Goal: Task Accomplishment & Management: Complete application form

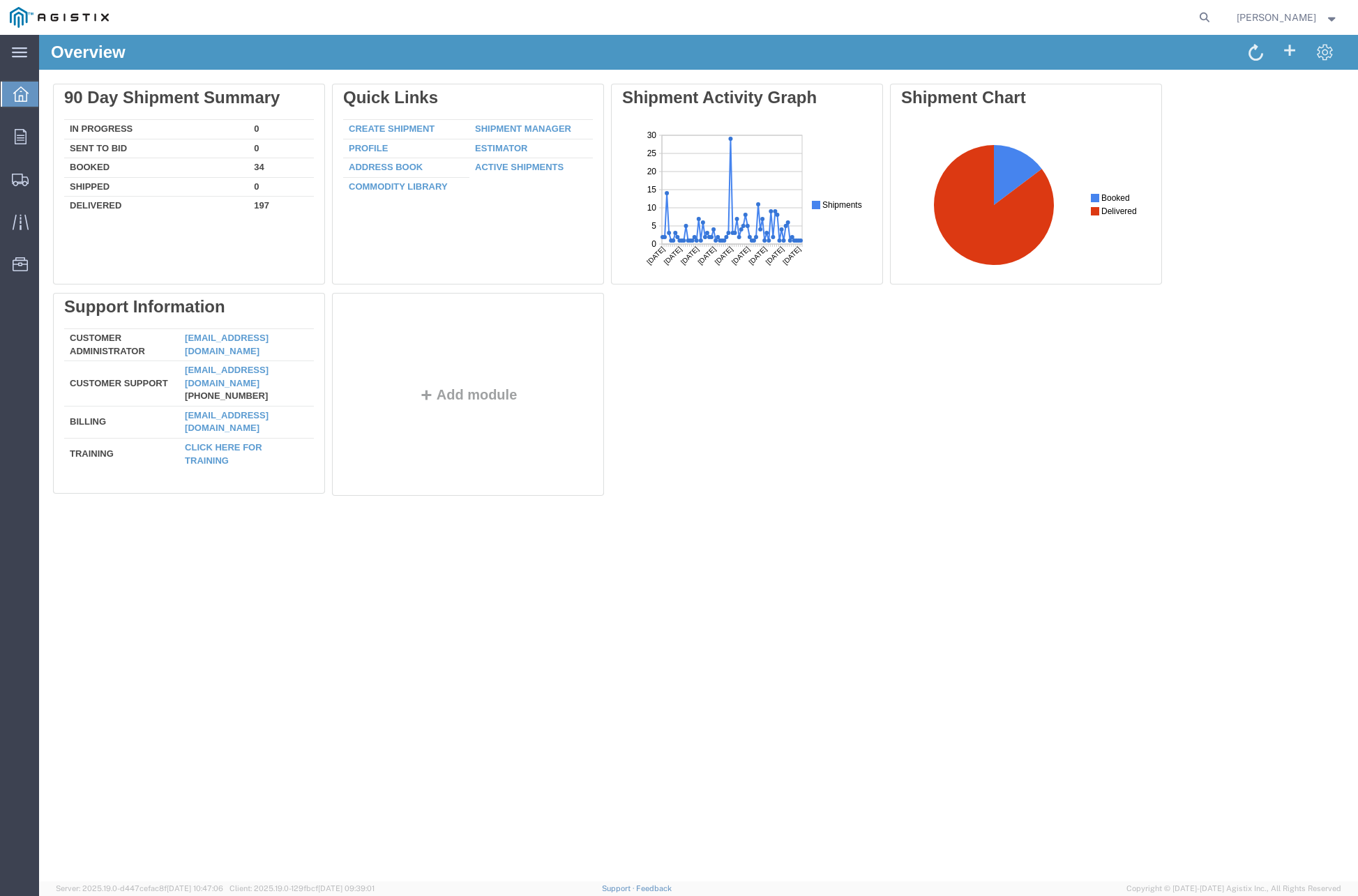
drag, startPoint x: 1096, startPoint y: 439, endPoint x: 1028, endPoint y: 430, distance: 68.6
click at [1096, 439] on div "Delete 90 Day Shipment Summary In Progress 0 Sent To Bid 0 Booked 34 Shipped 0 …" at bounding box center [698, 293] width 1291 height 418
click at [0, 0] on span "Create Shipment" at bounding box center [0, 0] width 0 height 0
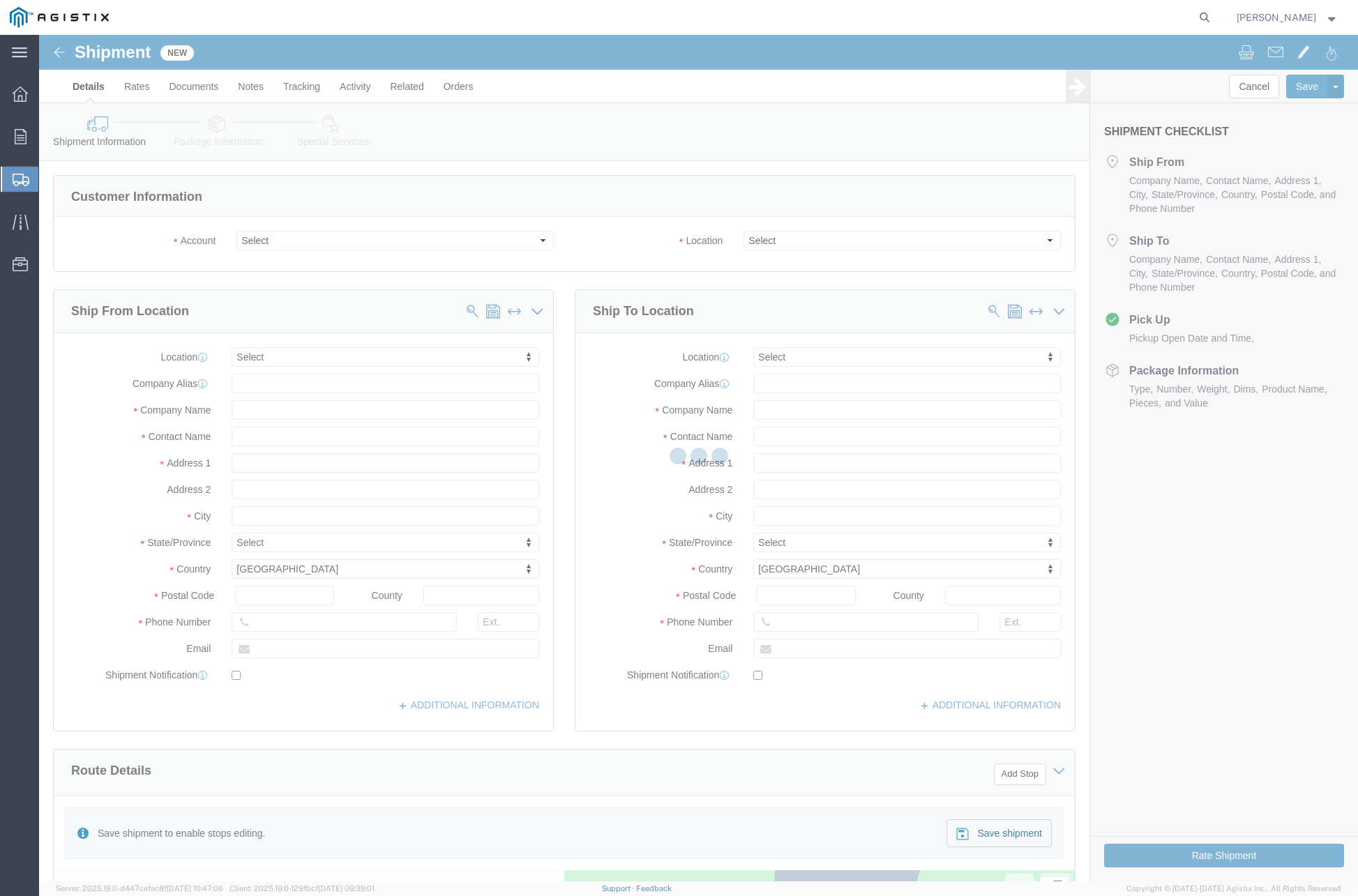
select select
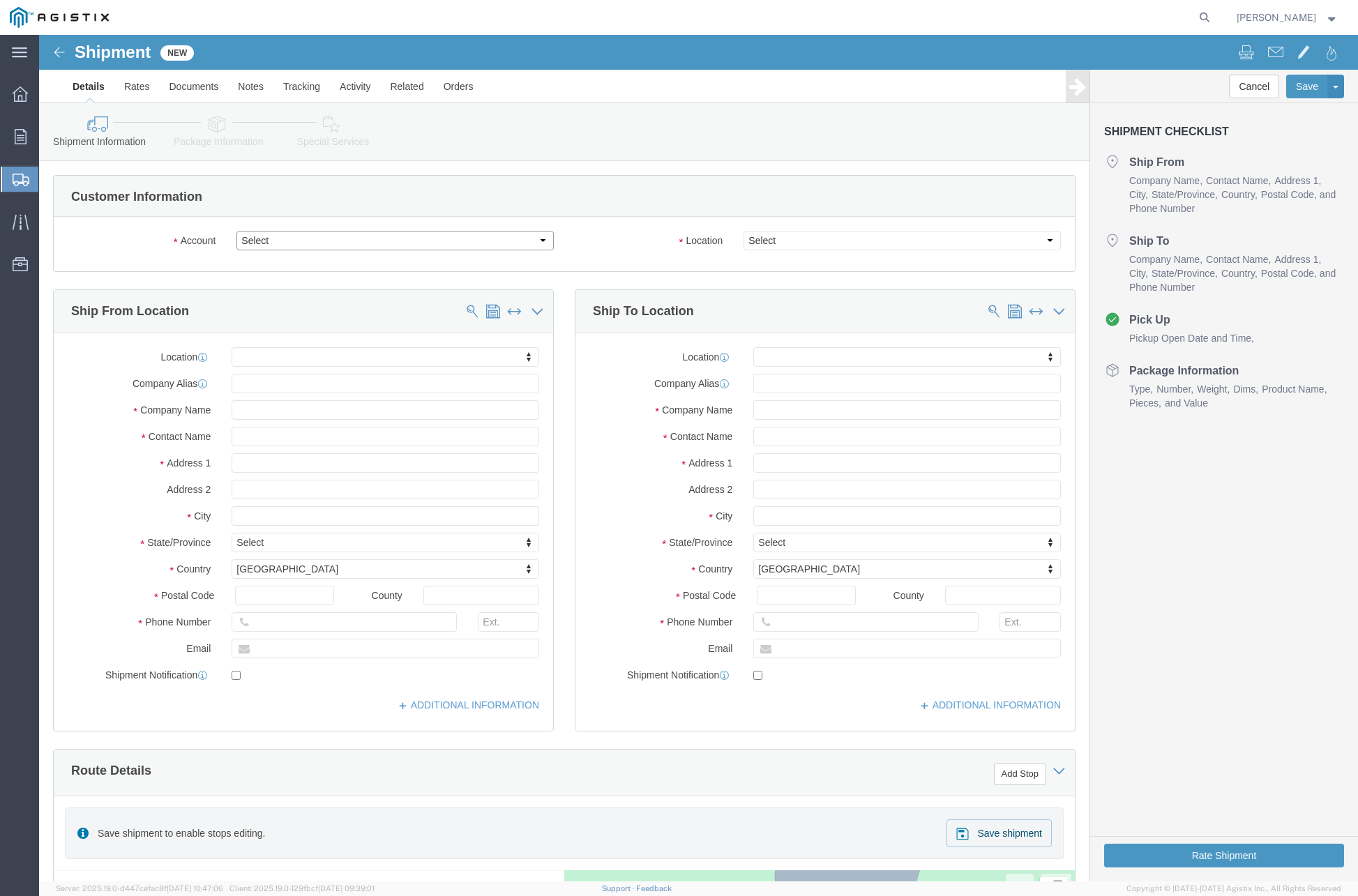
click select "Select JENSEN PRECAST PG&E"
select select "9596"
click select "Select JENSEN PRECAST PG&E"
select select "PURCHORD"
select select
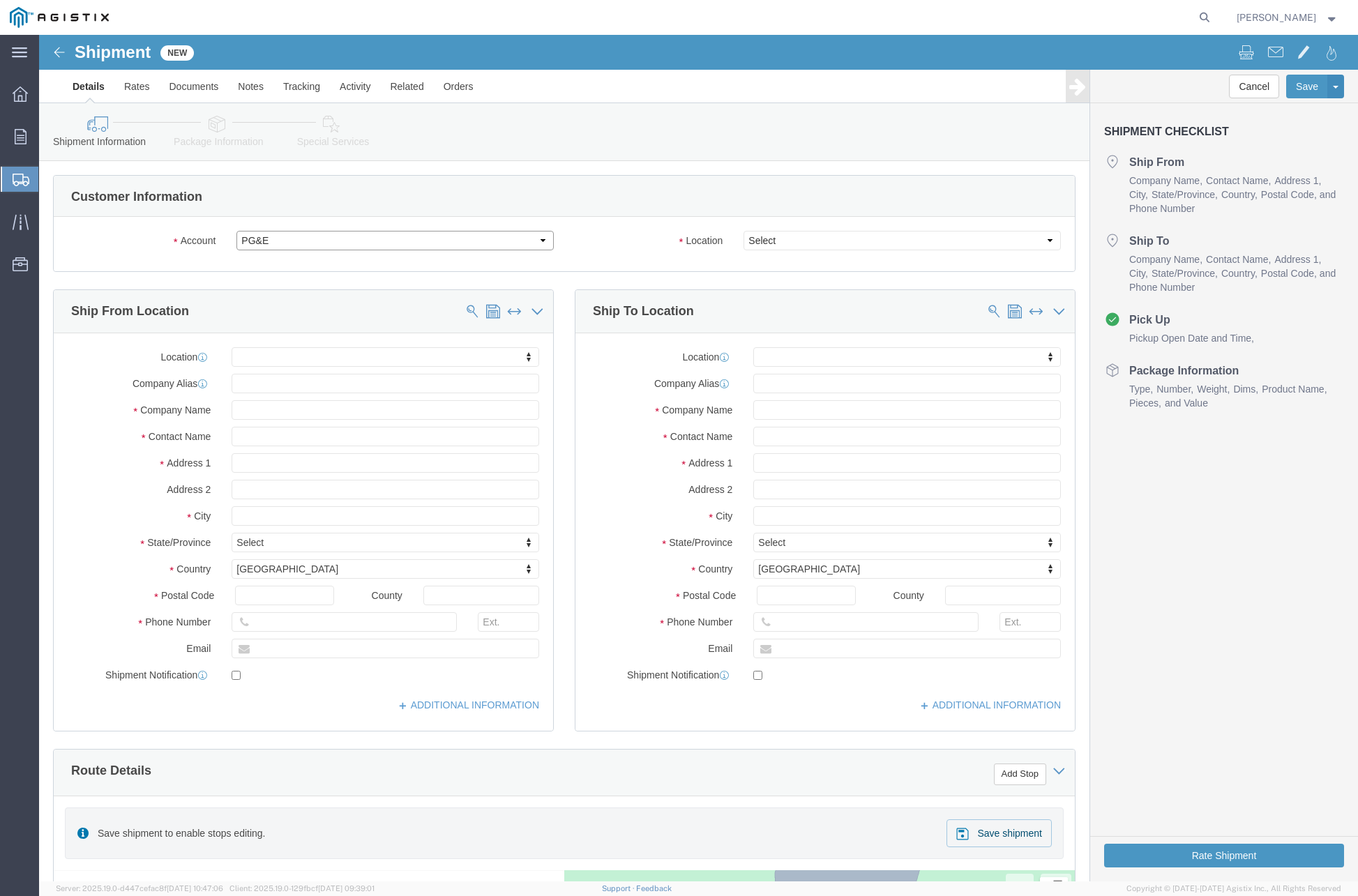
select select
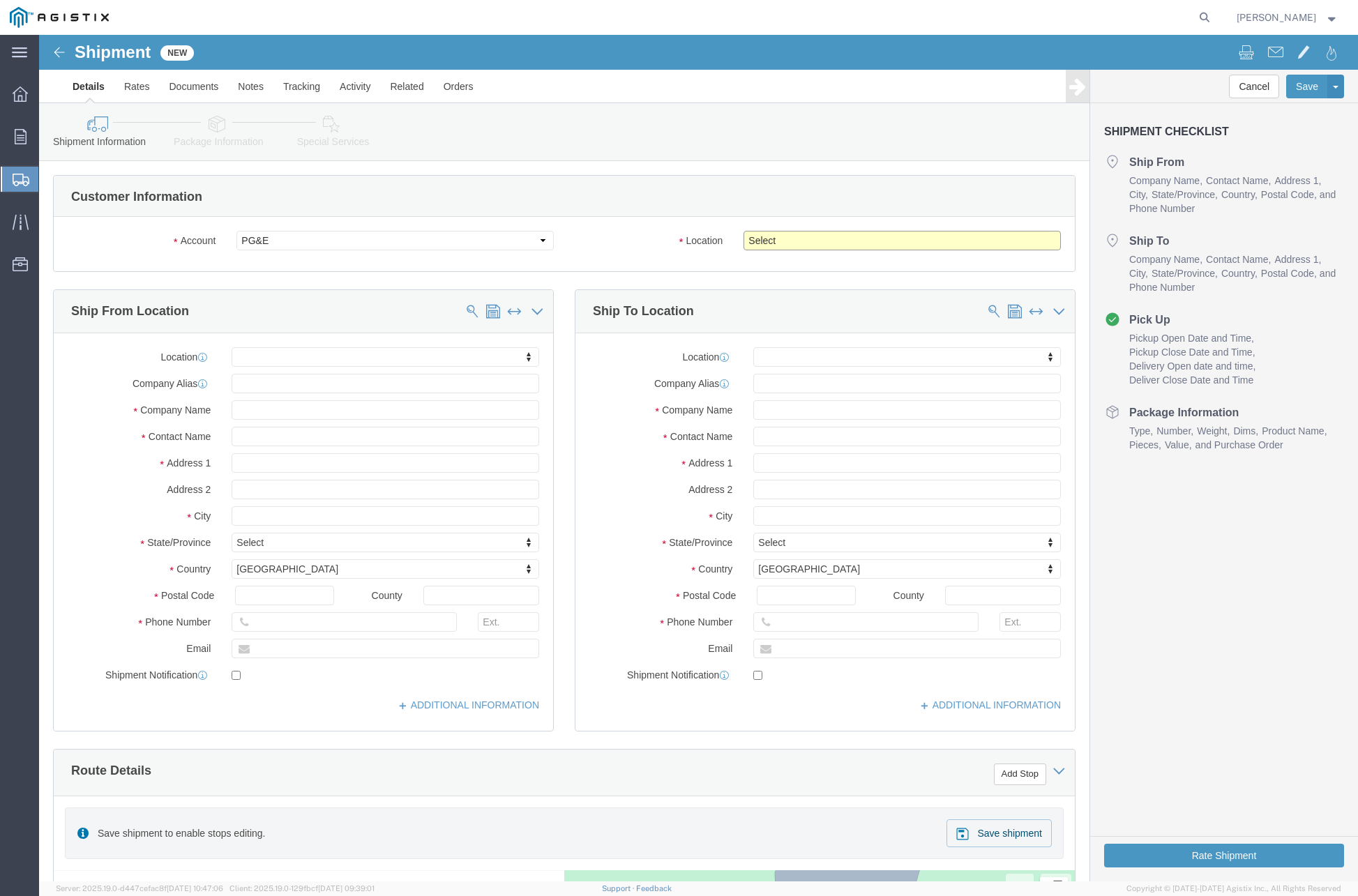
click select "Select All Others Fremont DC Fresno DC Wheatland DC"
select select "19740"
click select "Select All Others Fremont DC Fresno DC Wheatland DC"
click input "text"
type input "Joshua"
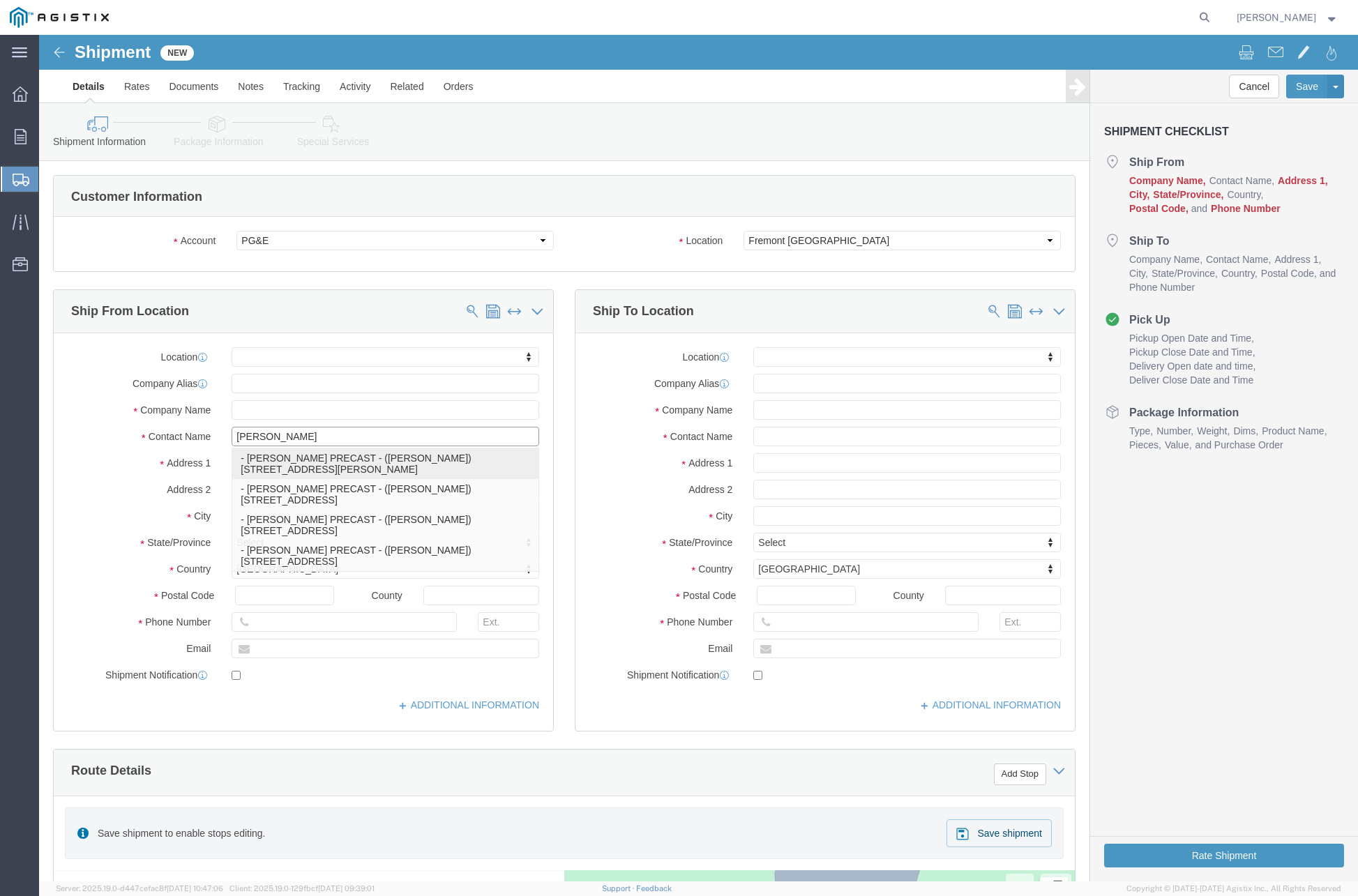
click p "- JENSEN PRECAST - (JOSHUA NUNEZ) 12101 Brandt Road, Lockeford, CA, 95237, US"
select select
type input "12101 Brandt Road"
type input "95237"
type input "916-992-8124"
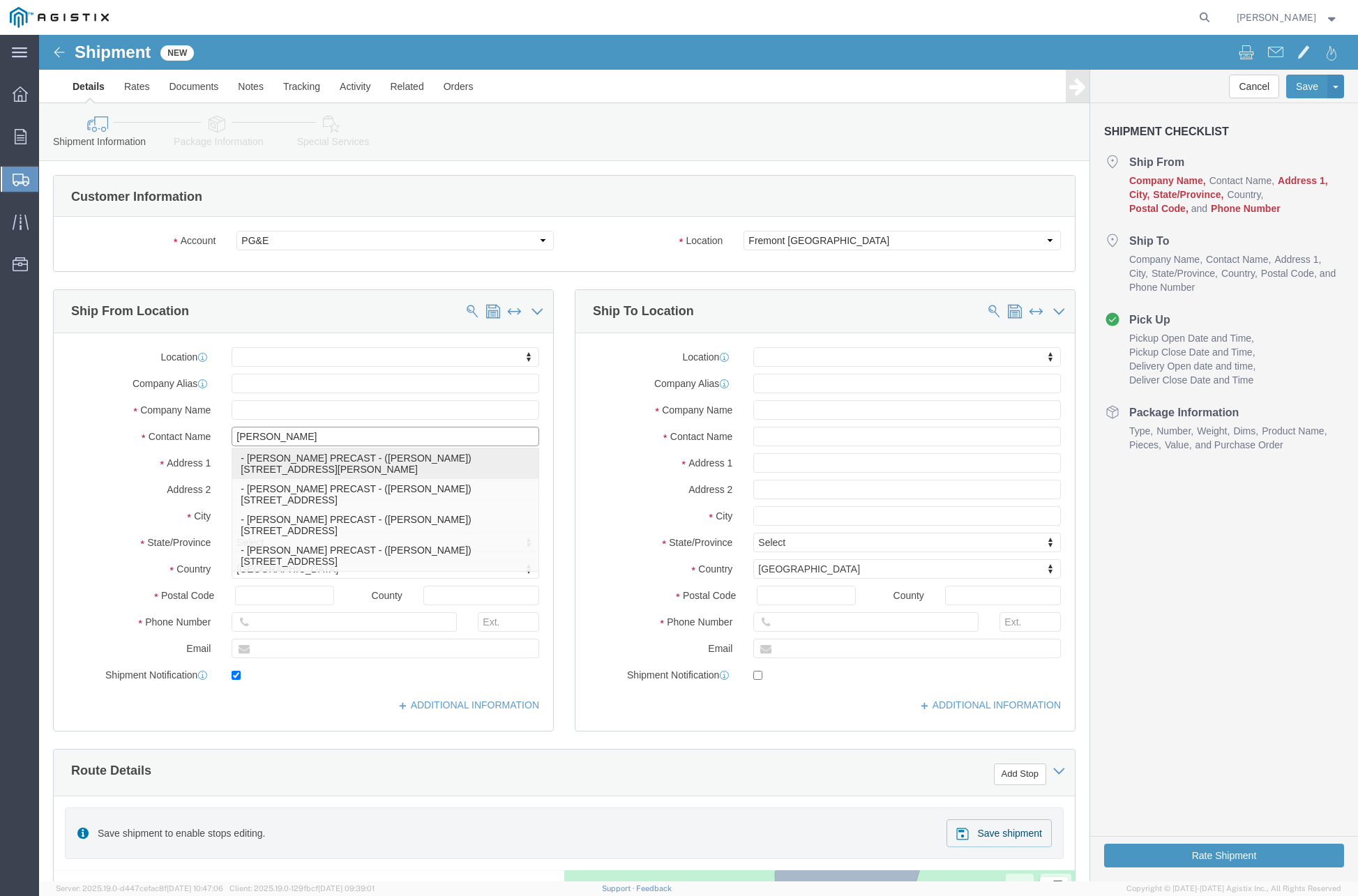
type input "jnunez@jensenprecast.com"
checkbox input "true"
type input "JENSEN PRECAST"
type input "JOSHUA NUNEZ"
type input "Lockeford"
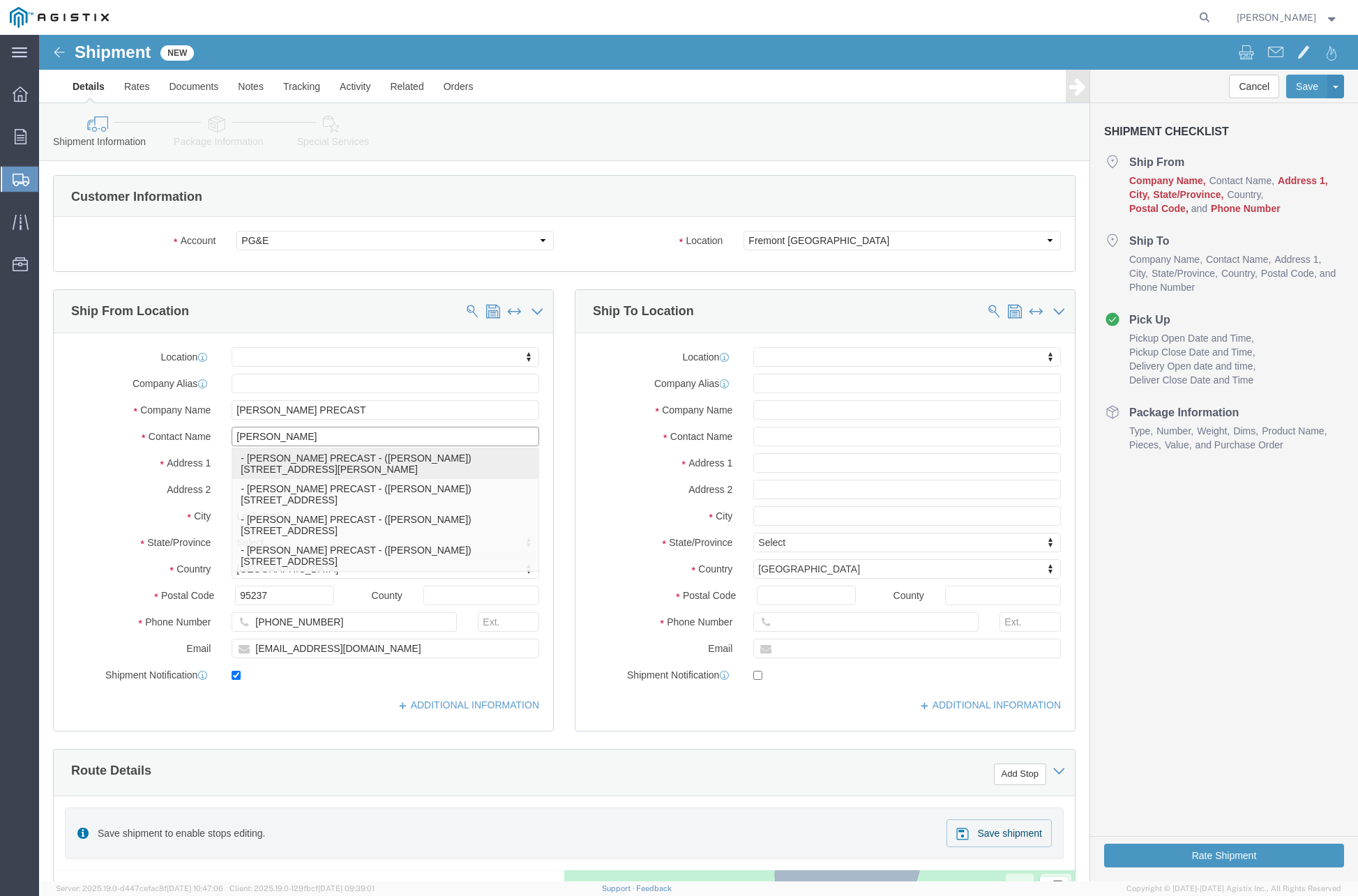
select select "CA"
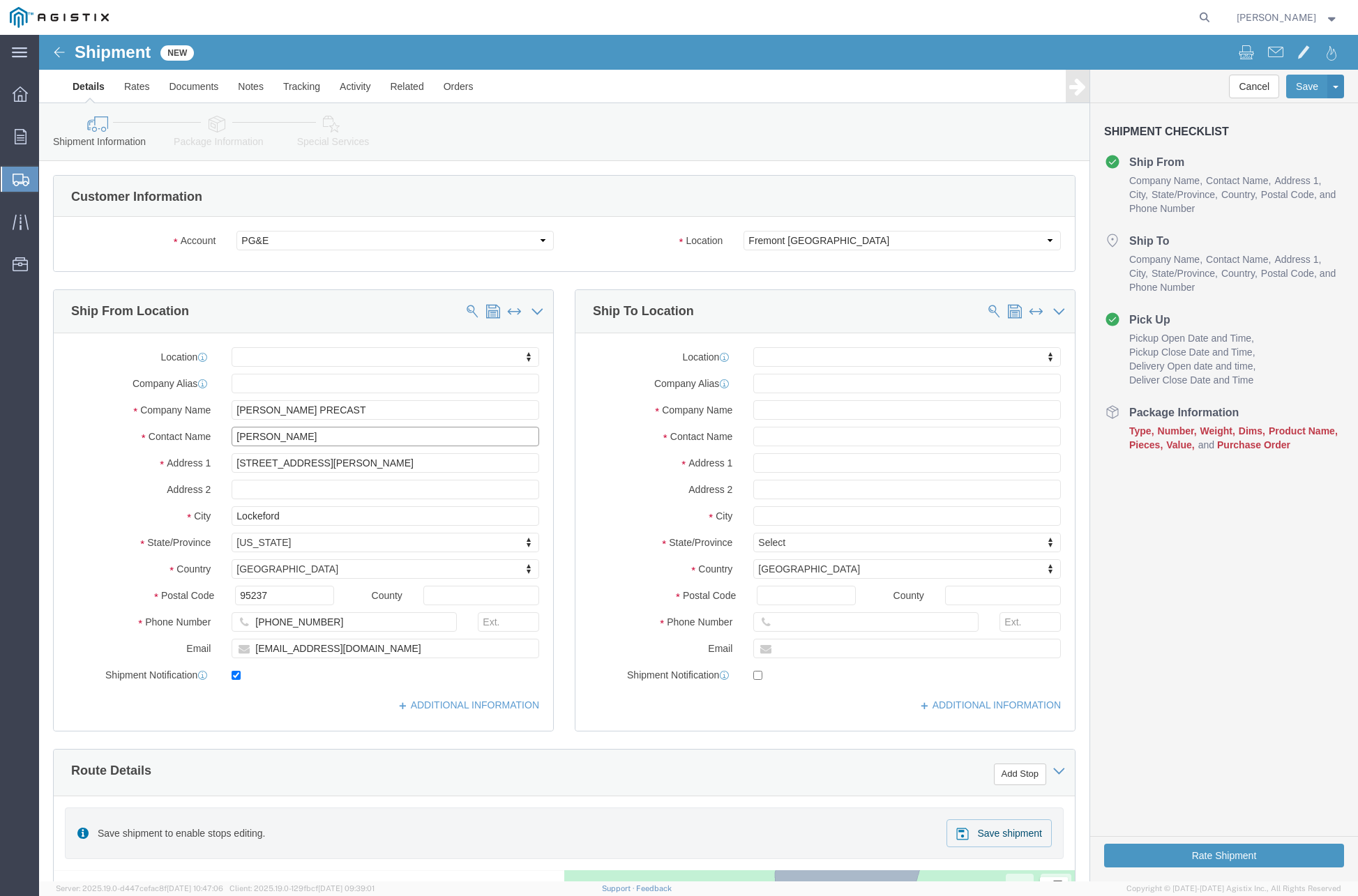
type input "JOSHUA NUNEZ"
click input "text"
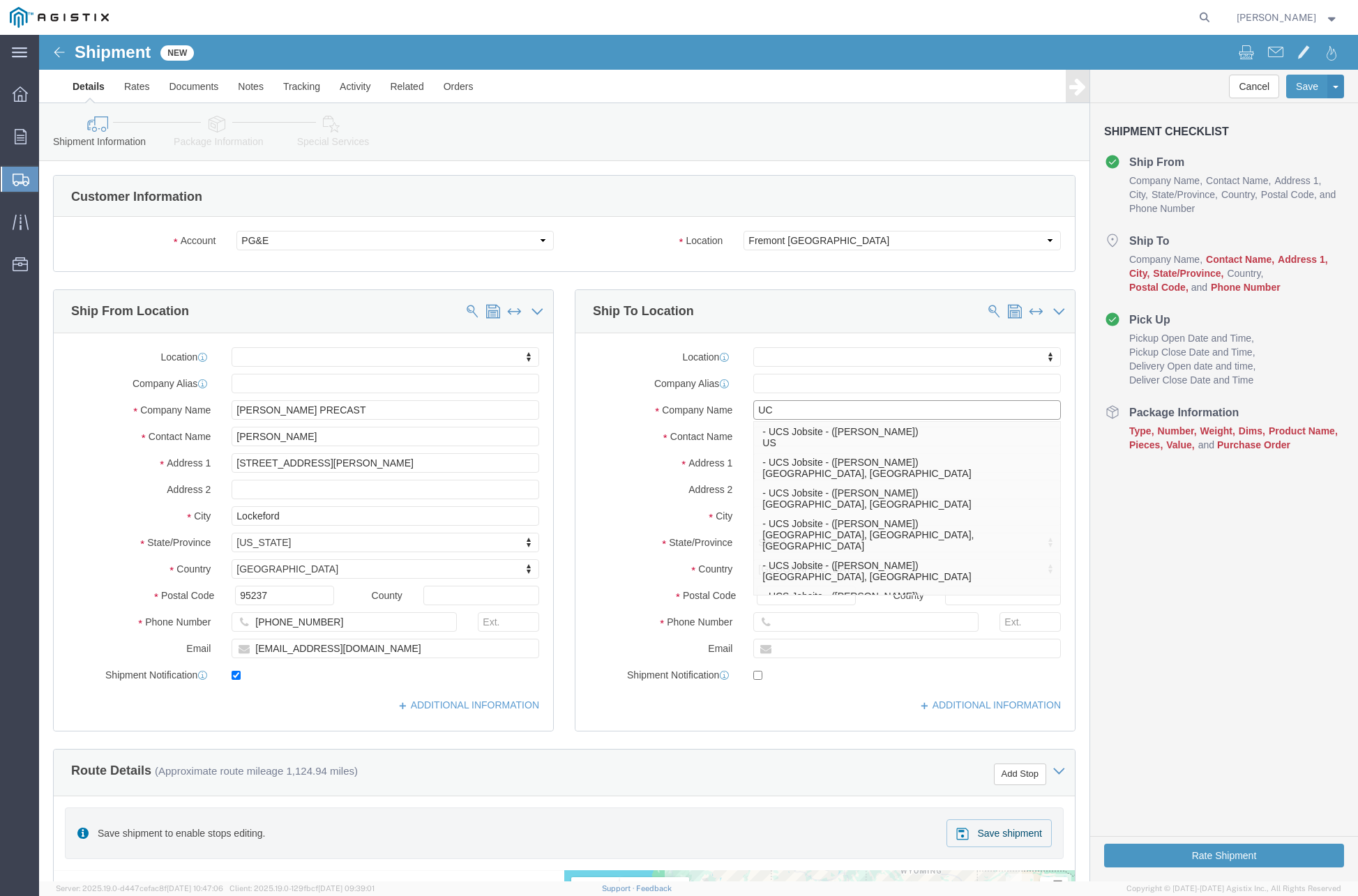
type input "U"
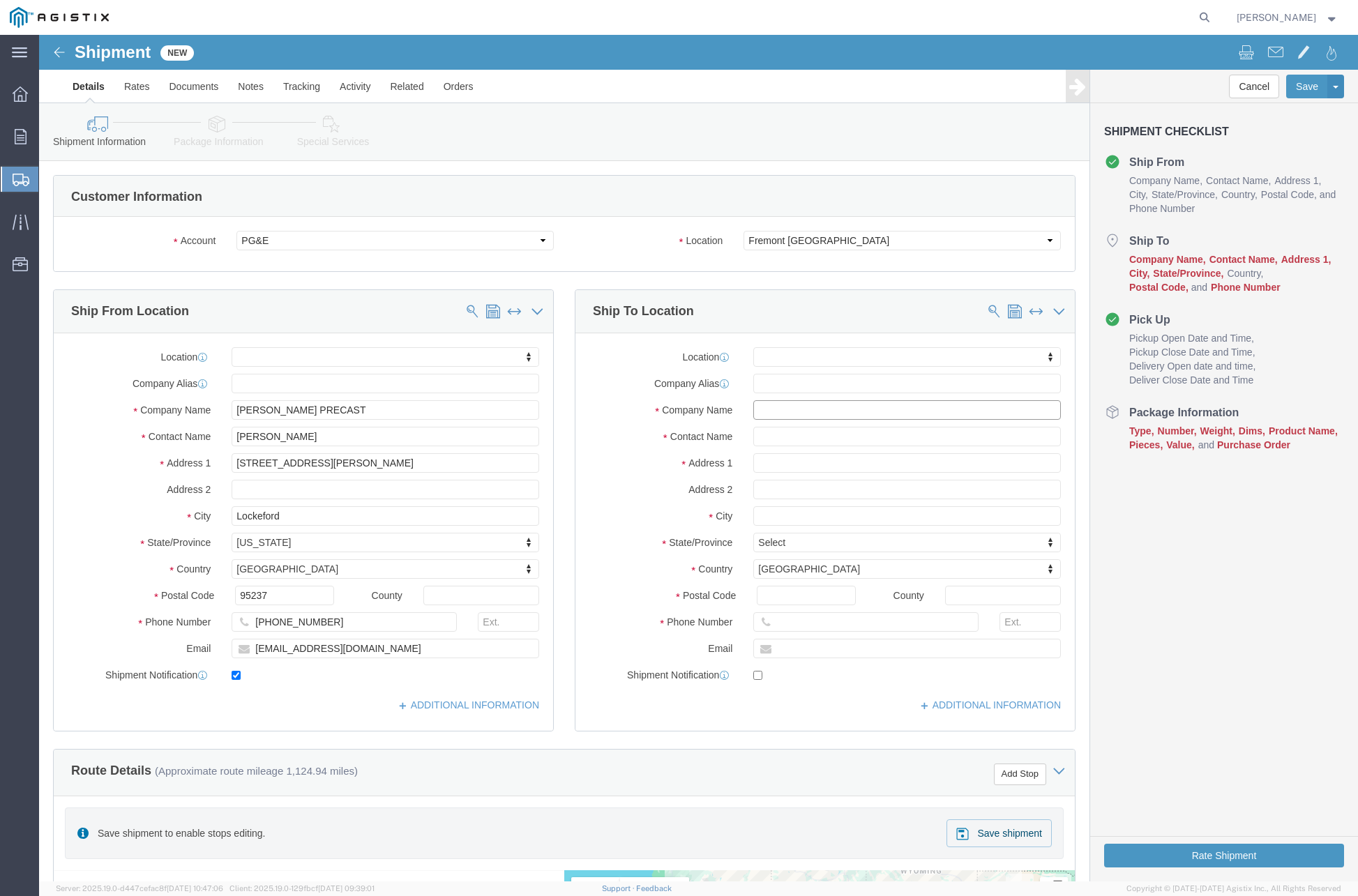
click input "text"
type input "PDB JOBSITE"
drag, startPoint x: 712, startPoint y: 407, endPoint x: 730, endPoint y: 406, distance: 18.0
click input "text"
paste input "Juan Gutierrez"
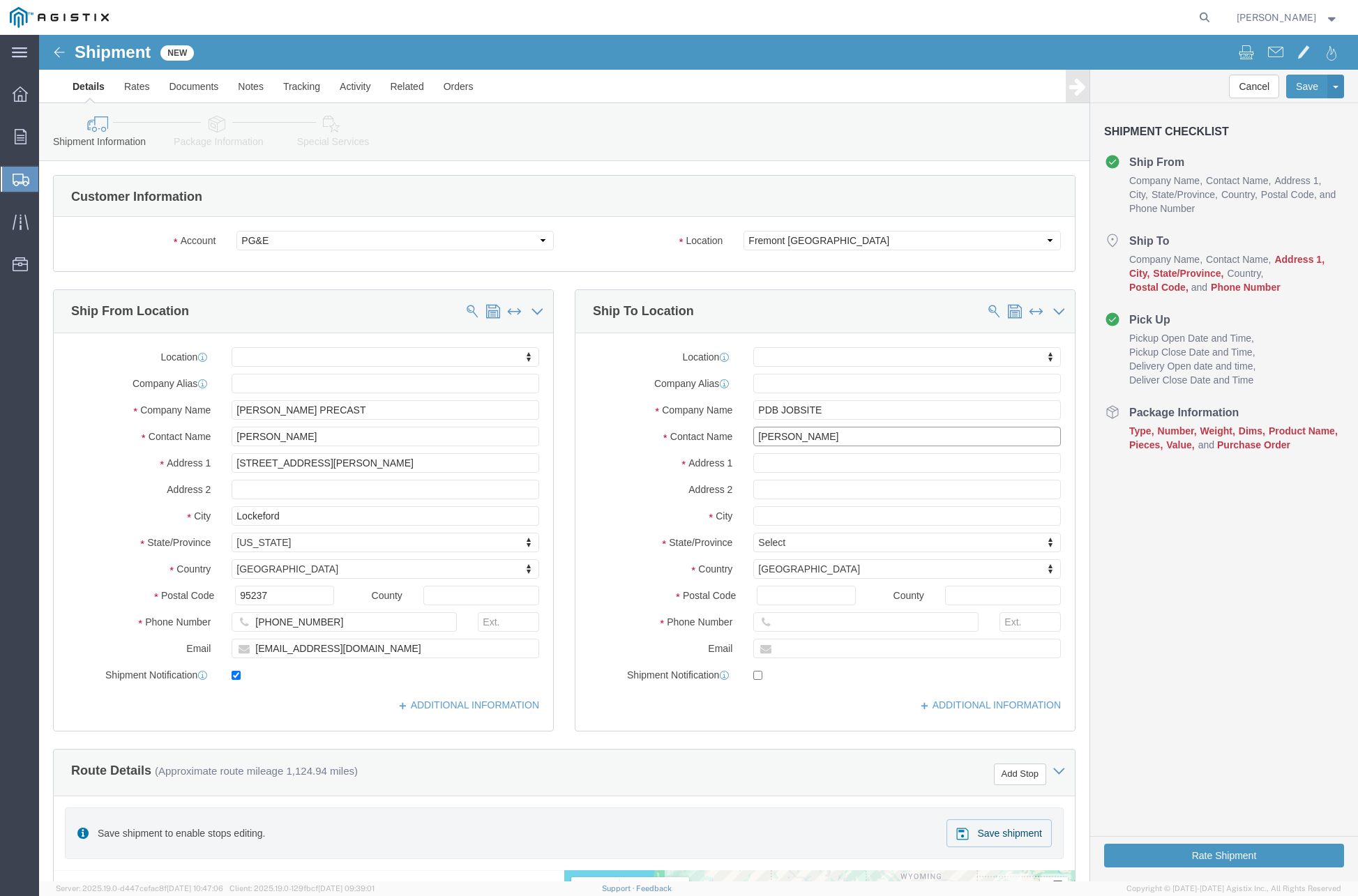
type input "Juan Gutierrez"
click input "text"
paste input "4650 Cushing Pkwy"
type input "4650 Cushing Pkwy"
select select
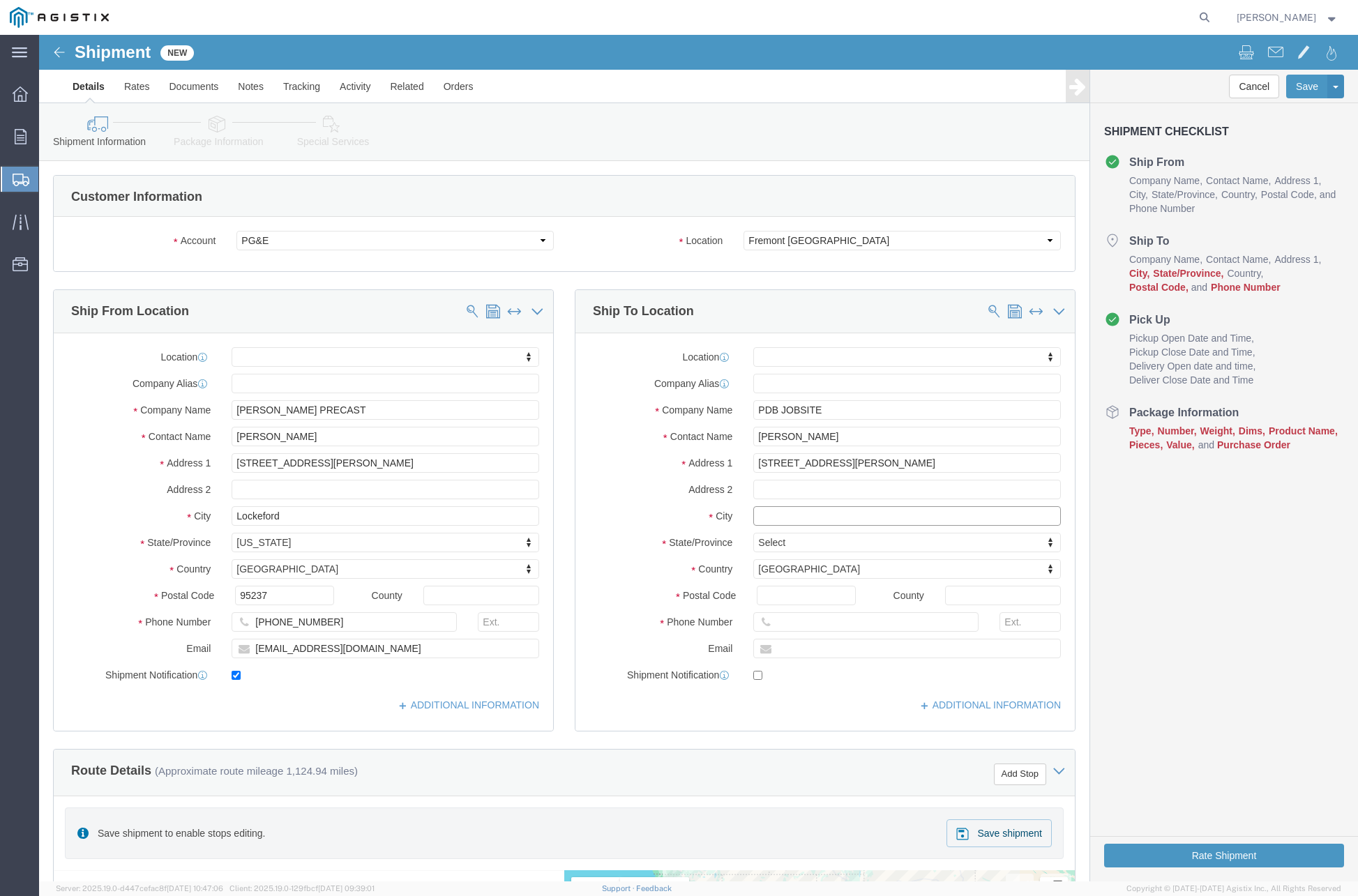
click input "text"
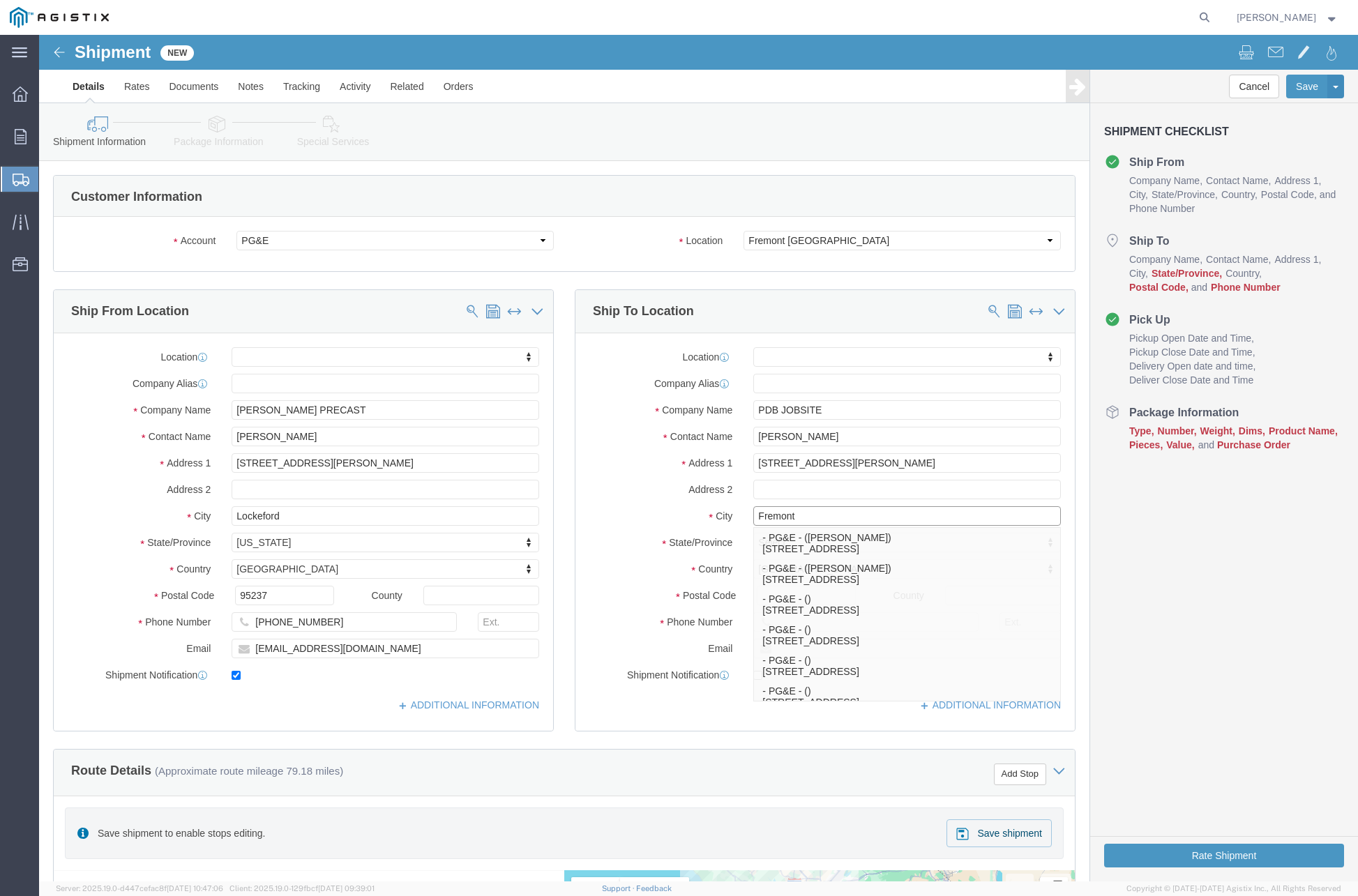
type input "Fremont"
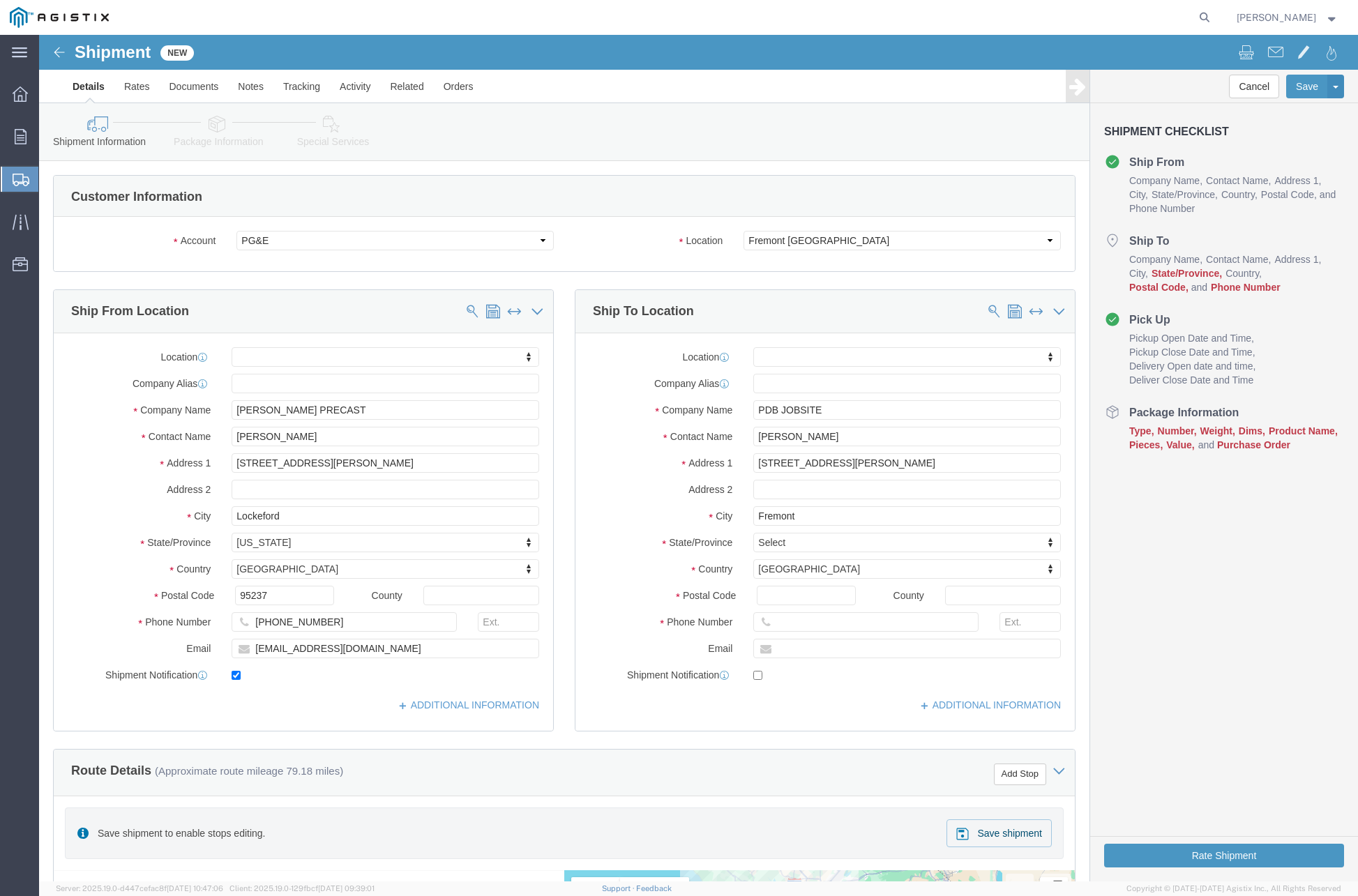
click label "Address 2"
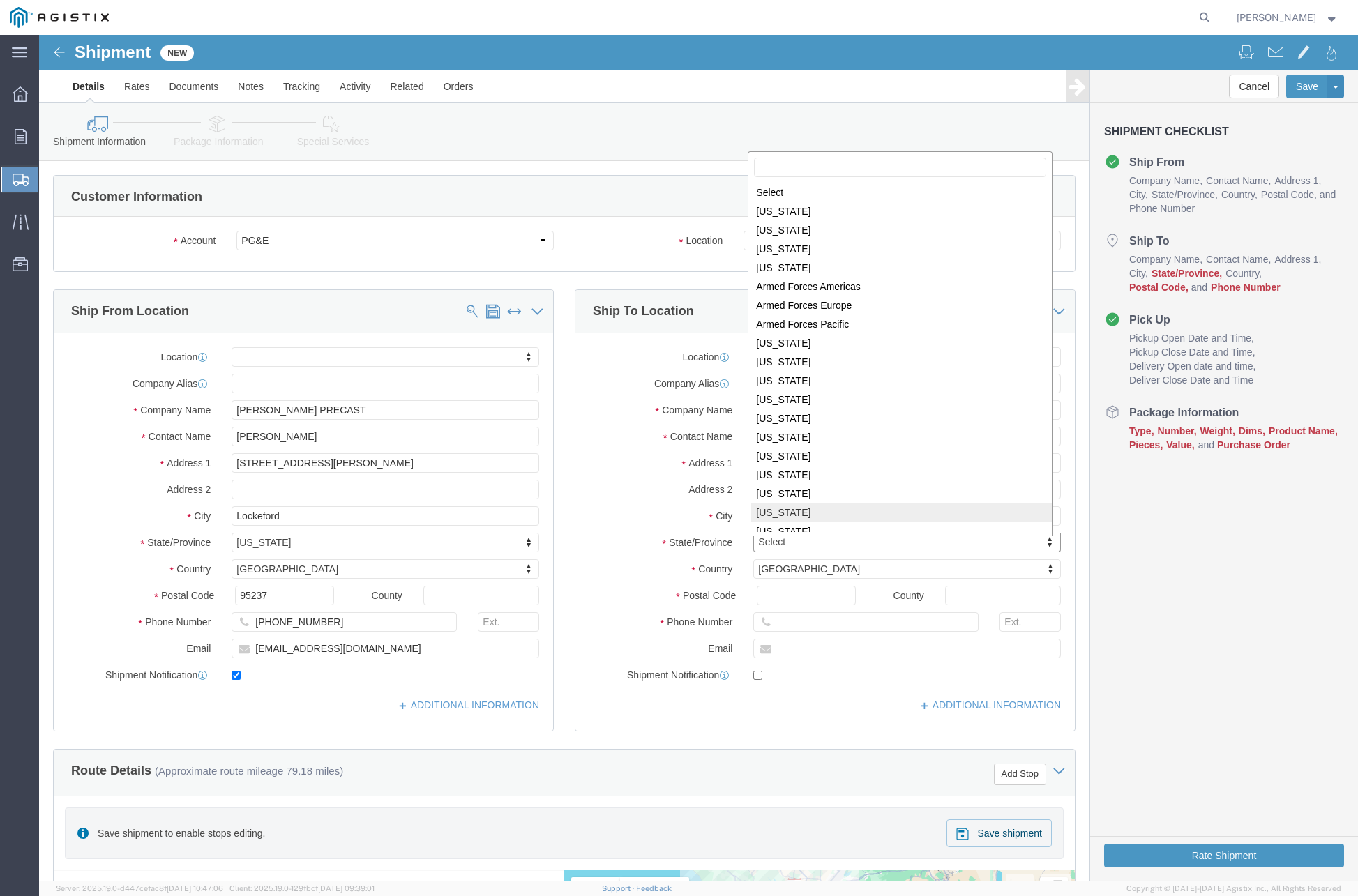
scroll to position [2, 0]
select select
select select "CA"
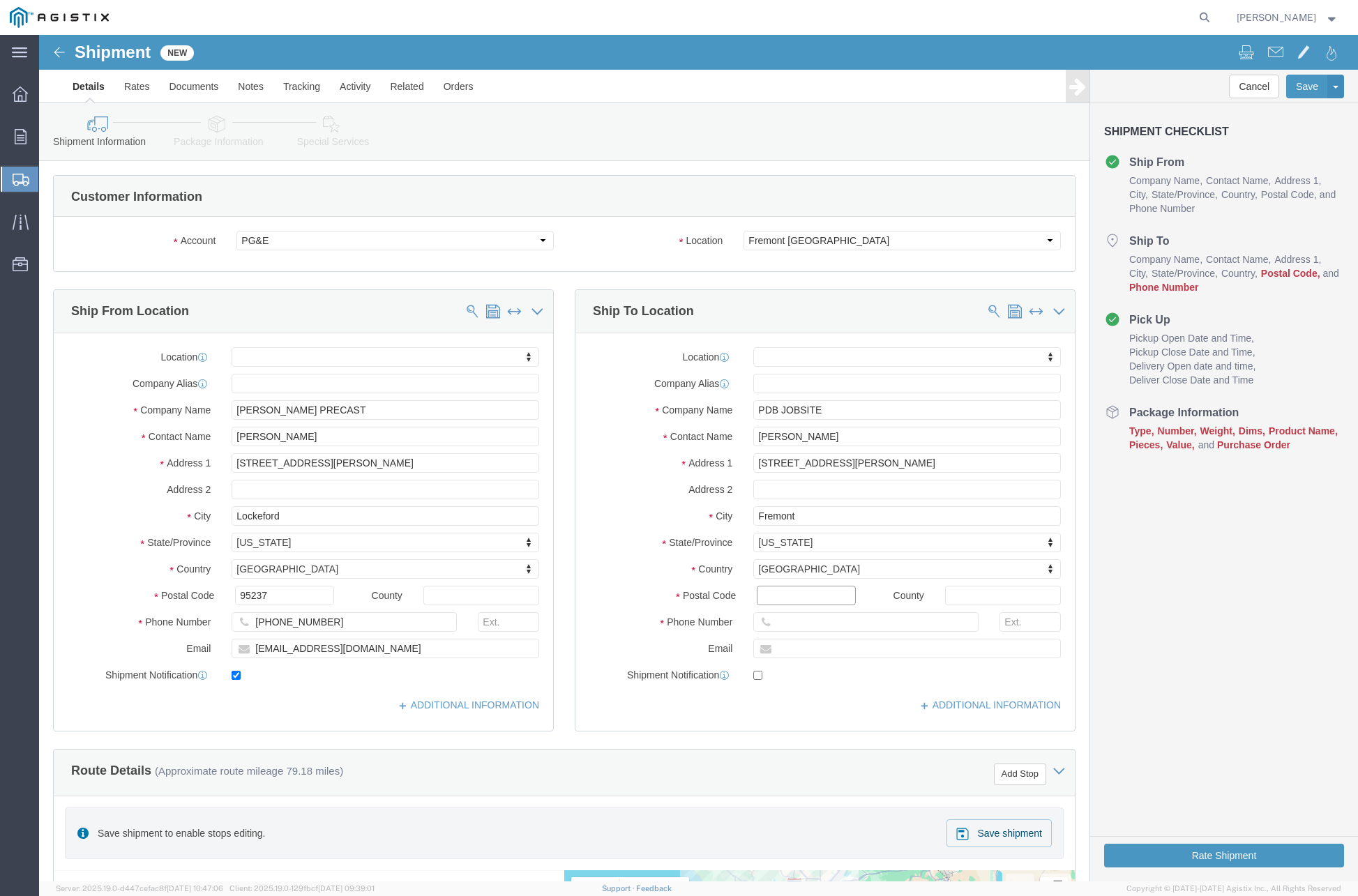
click input "Postal Code"
type input "94538"
select select
click input "text"
paste input "(925) 338-3731"
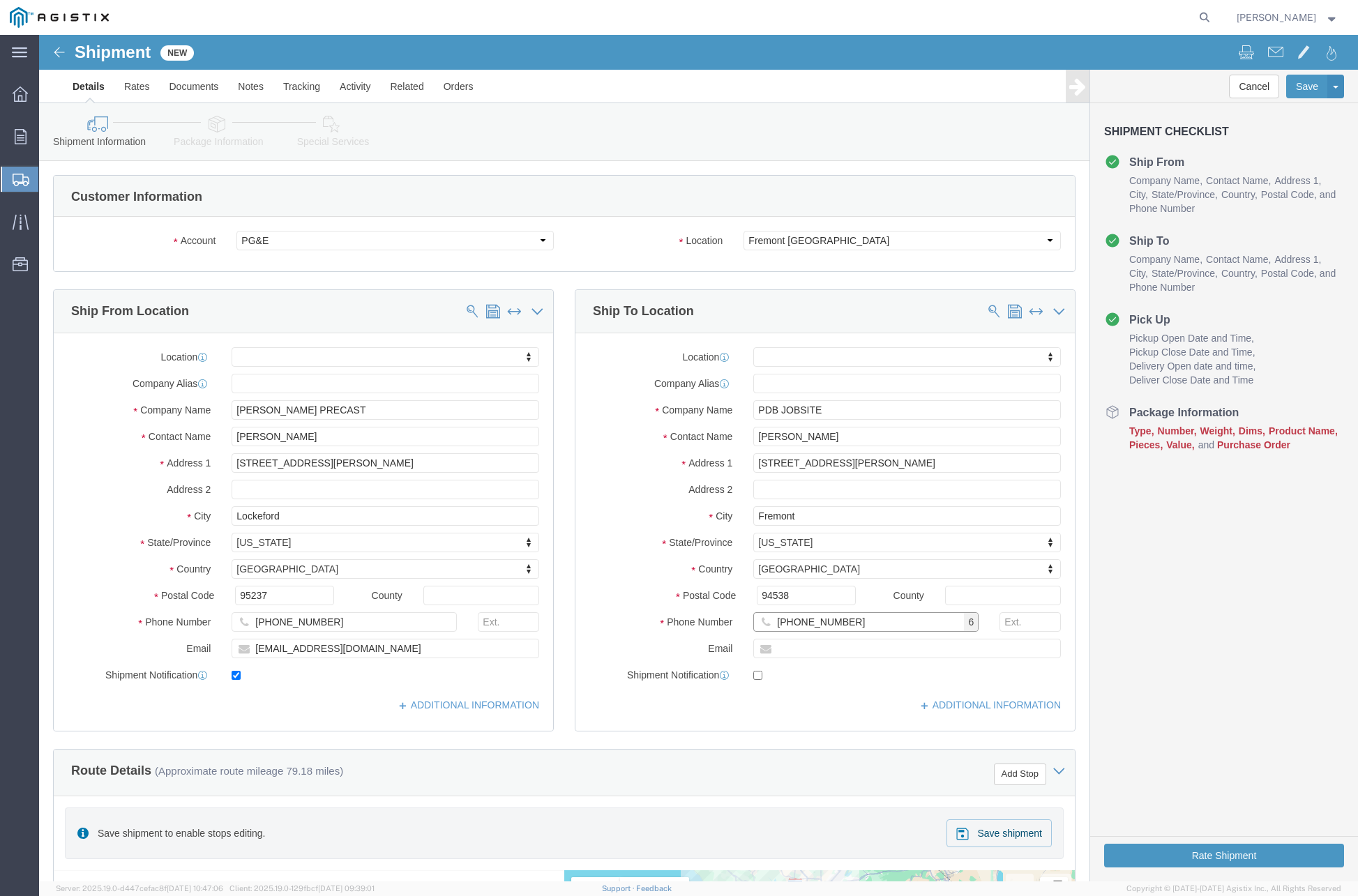
type input "(925) 338-3731"
click input "text"
paste input "julio@pdbgw.com"
type input "julio@pdbgw.com"
checkbox input "true"
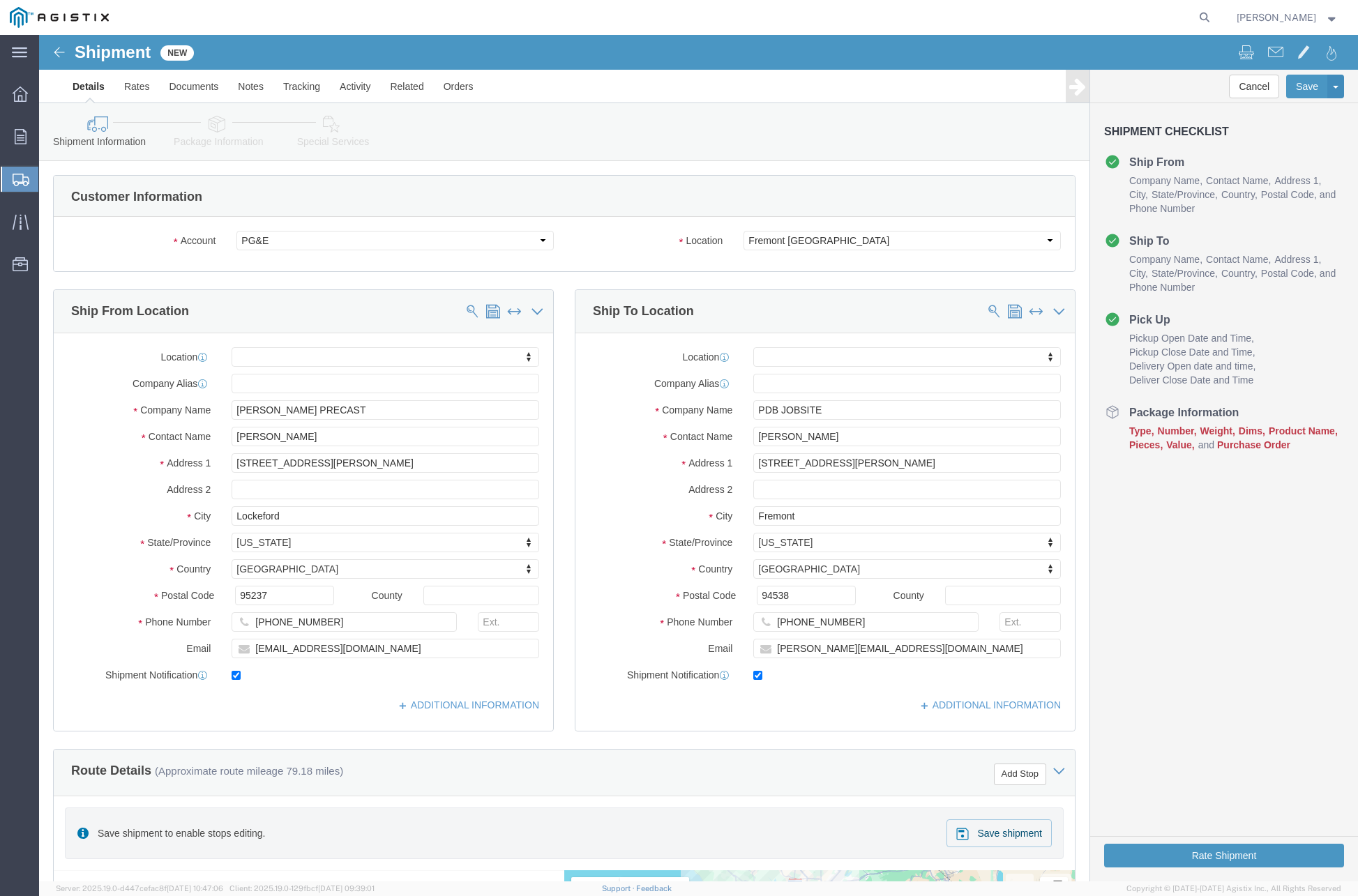
click label "Address 2"
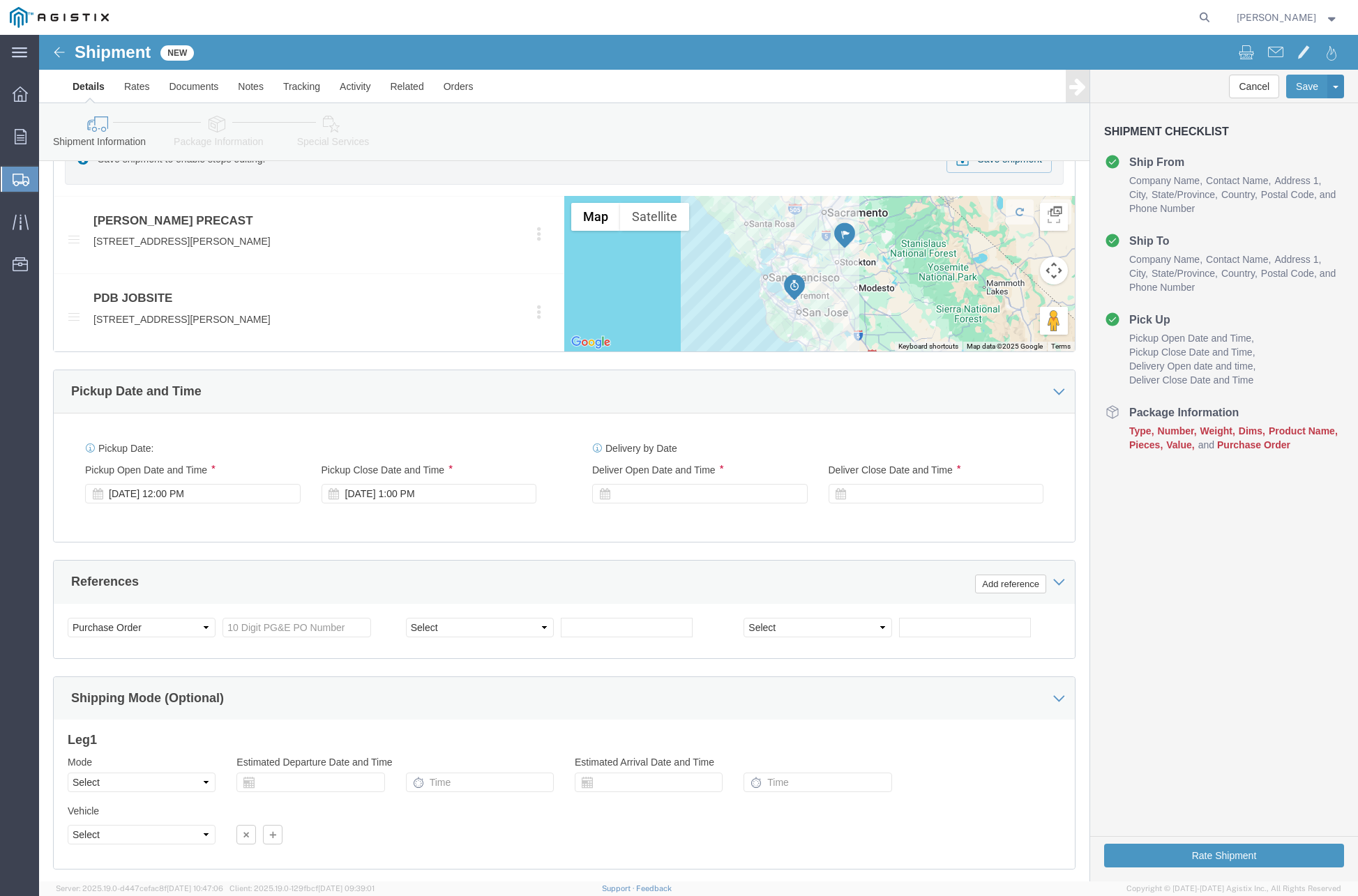
scroll to position [680, 0]
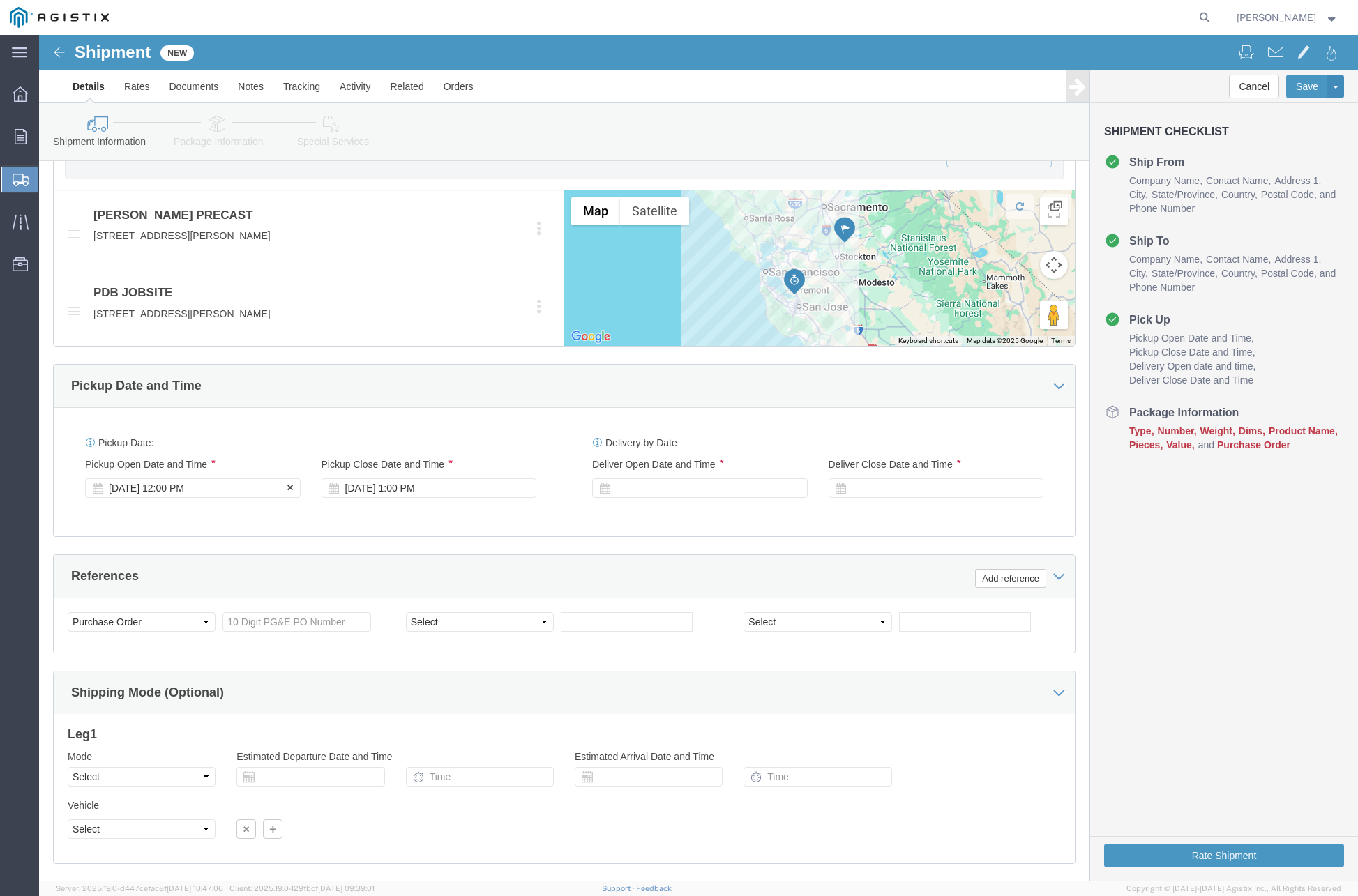
click div "Sep 19 2025 12:00 PM"
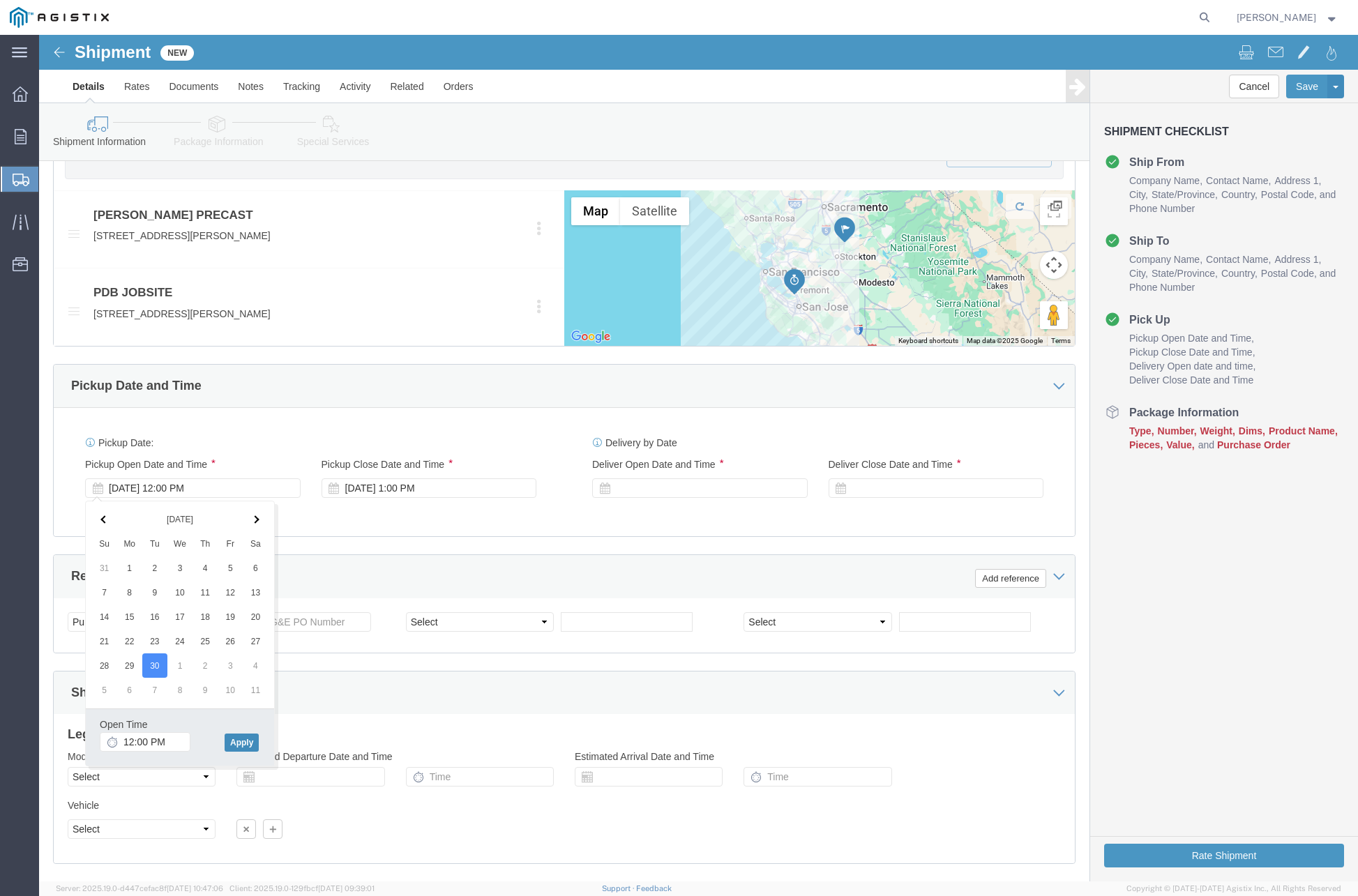
click button "Apply"
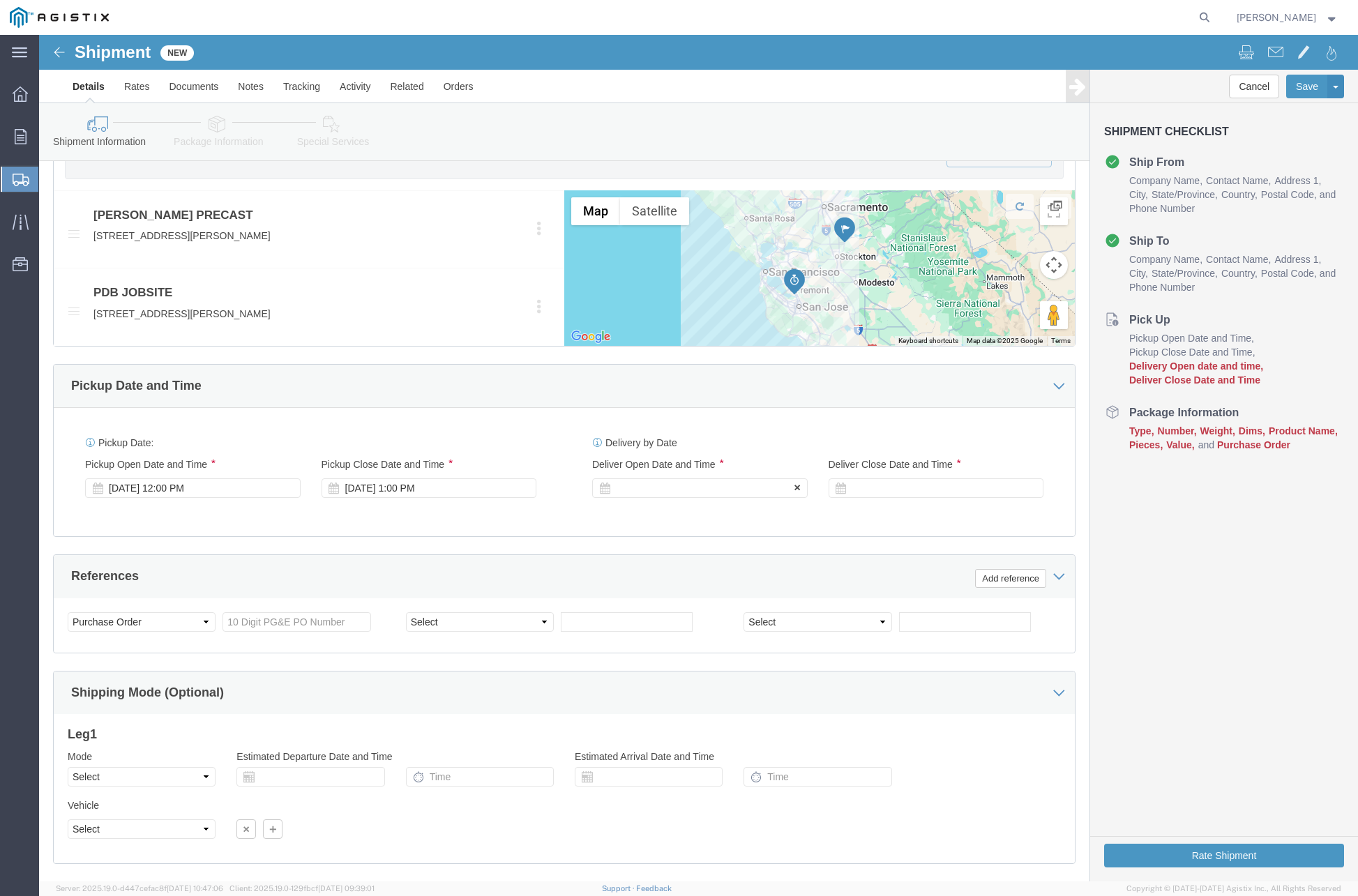
click div
click button "Apply"
click div
click button "Apply"
drag, startPoint x: 222, startPoint y: 577, endPoint x: 214, endPoint y: 584, distance: 10.6
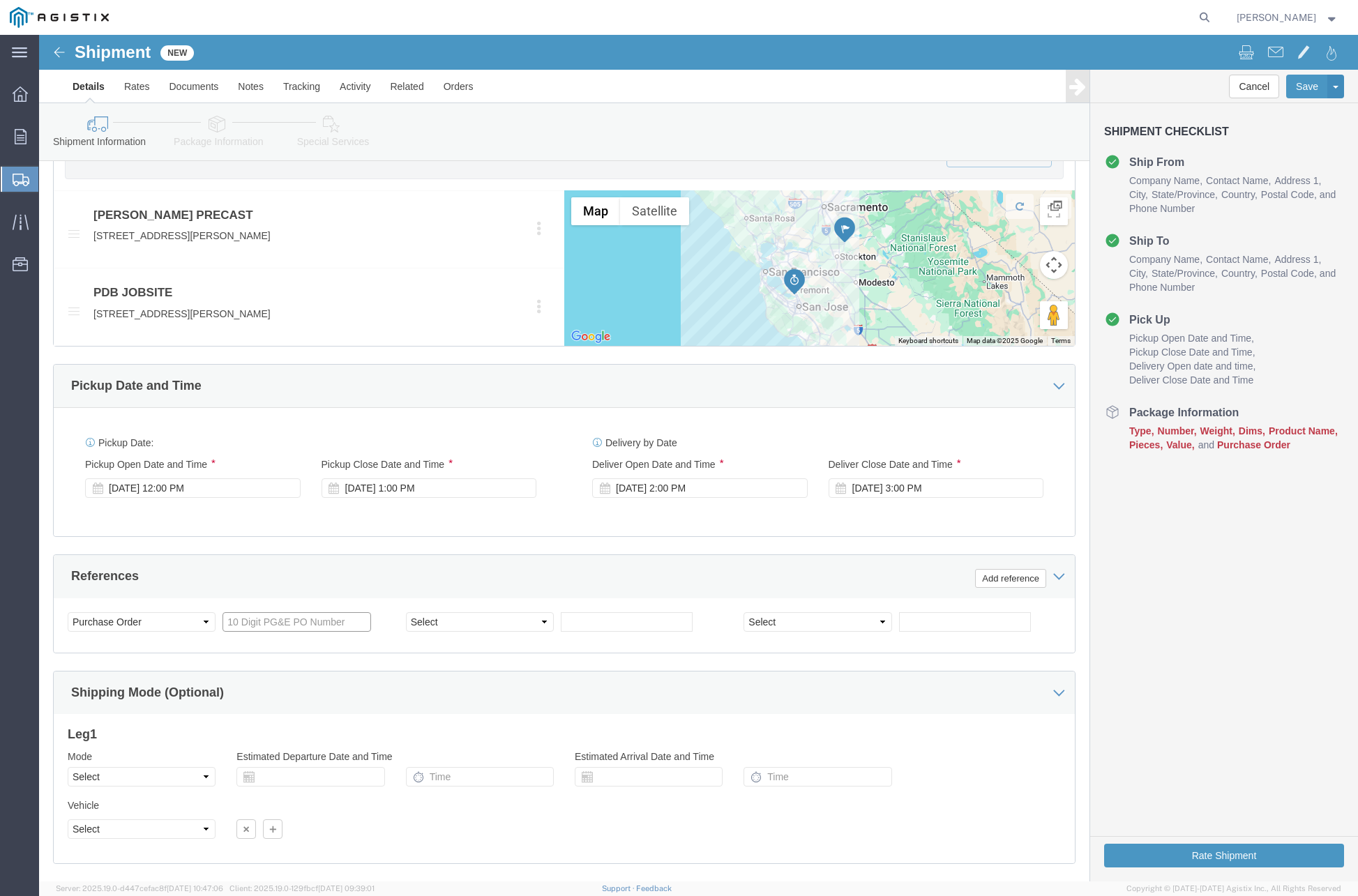
click input "text"
paste input "3501417176"
type input "3501417176"
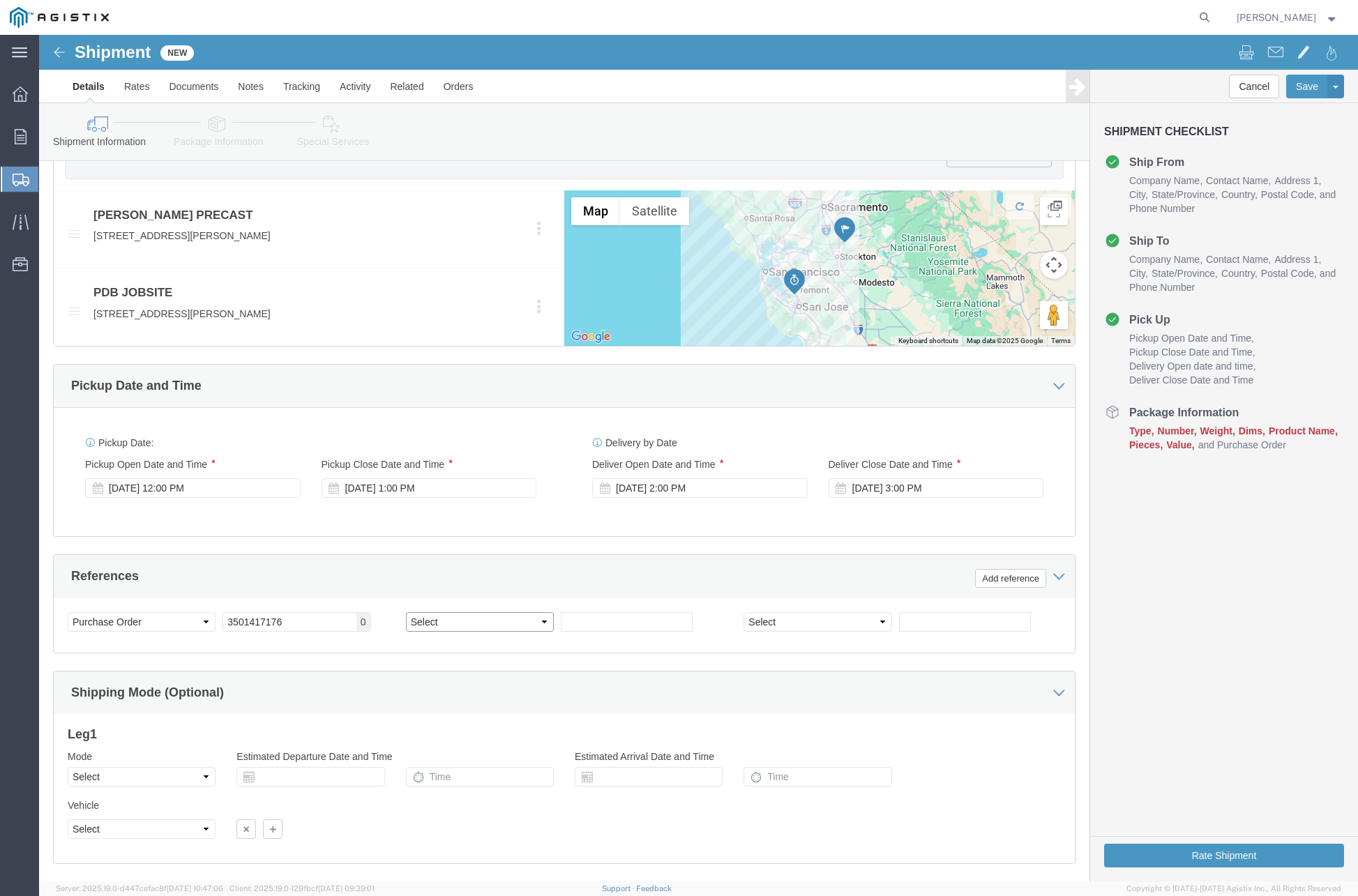
click select "Select Account Type Activity ID Airline Appointment Number ASN Batch Request # …"
select select "CUSTREF"
click select "Select Account Type Activity ID Airline Appointment Number ASN Batch Request # …"
click input "text"
type input "410732"
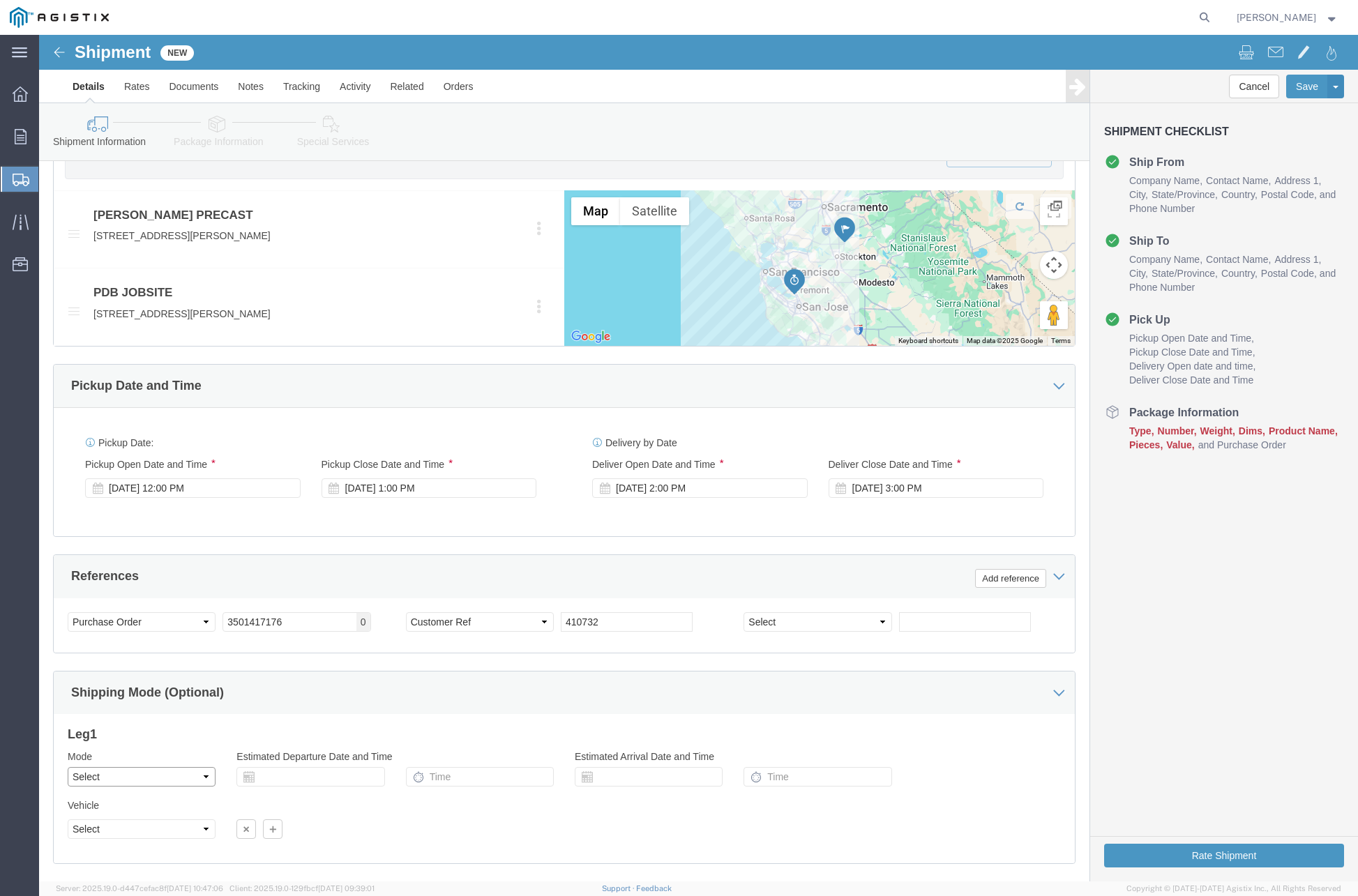
click select "Select Air Less than Truckload Multi-Leg Ocean Freight Rail Small Parcel Truckl…"
select select "TL"
click select "Select Air Less than Truckload Multi-Leg Ocean Freight Rail Small Parcel Truckl…"
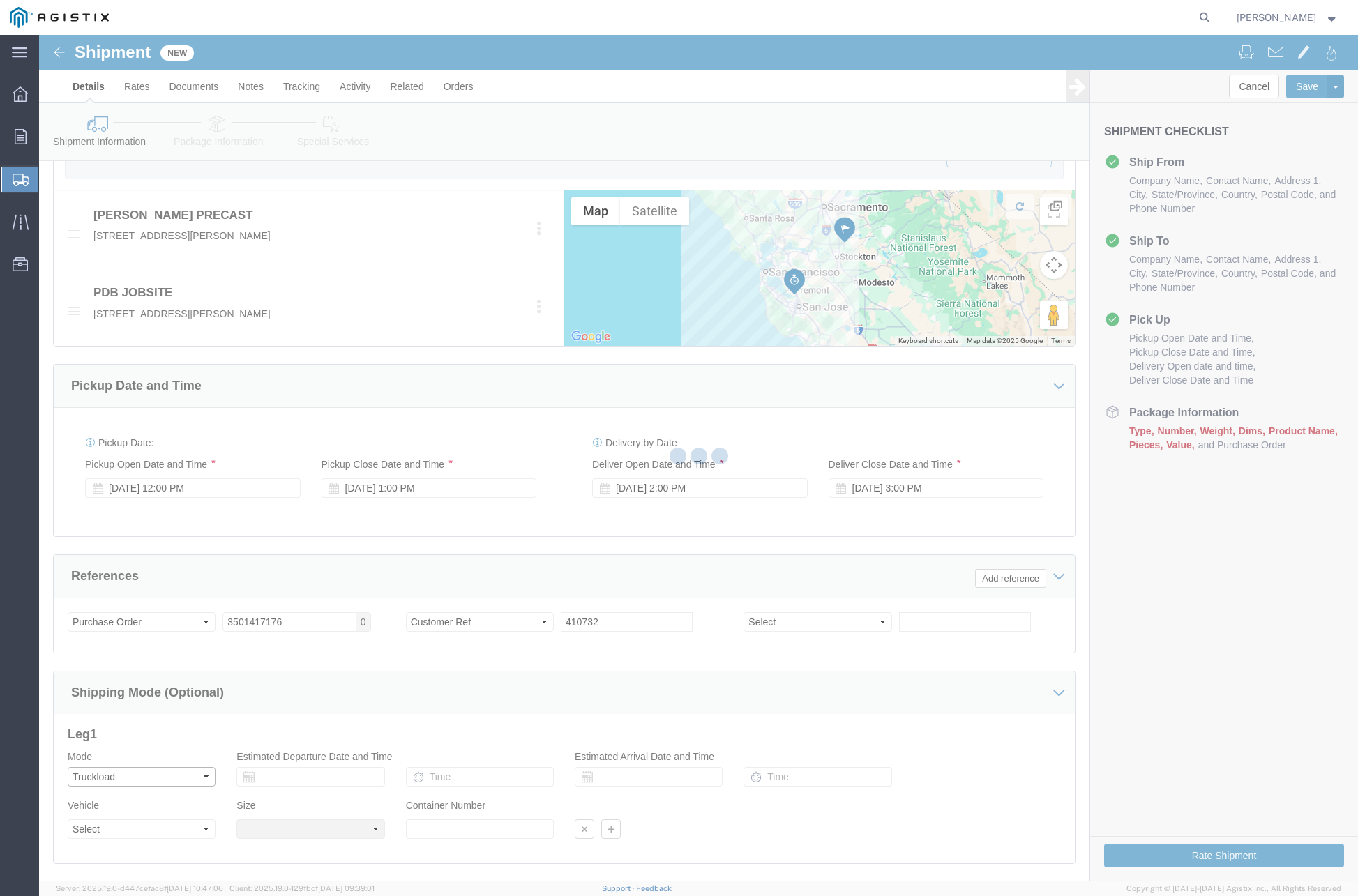
select select
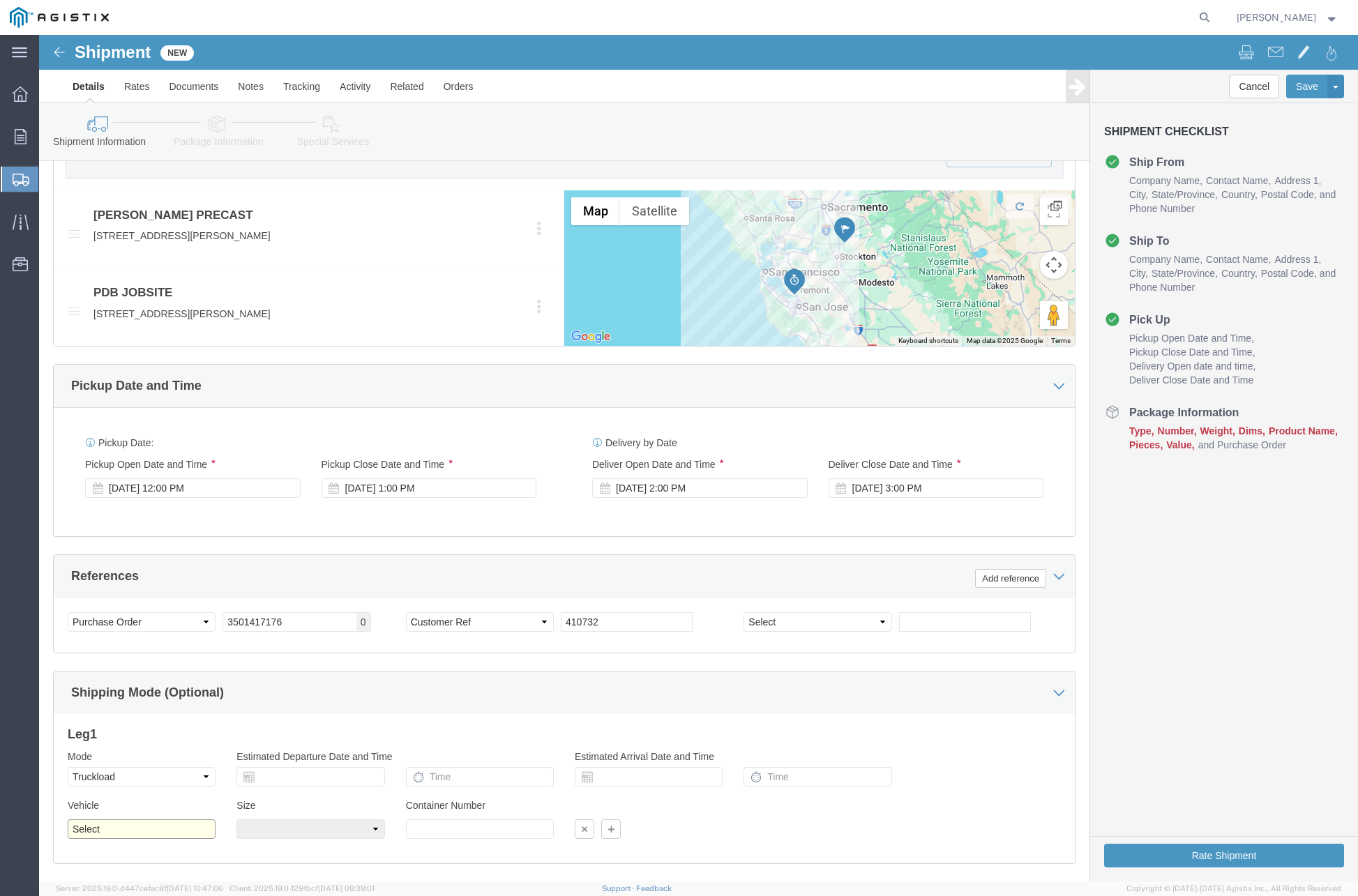
click select "Select 1-Ton (PSS) 10 Wheel 10 Yard Dump Truck 20 Yard Dump Truck Bobtail Botto…"
select select "FLBD"
click select "Select 1-Ton (PSS) 10 Wheel 10 Yard Dump Truck 20 Yard Dump Truck Bobtail Botto…"
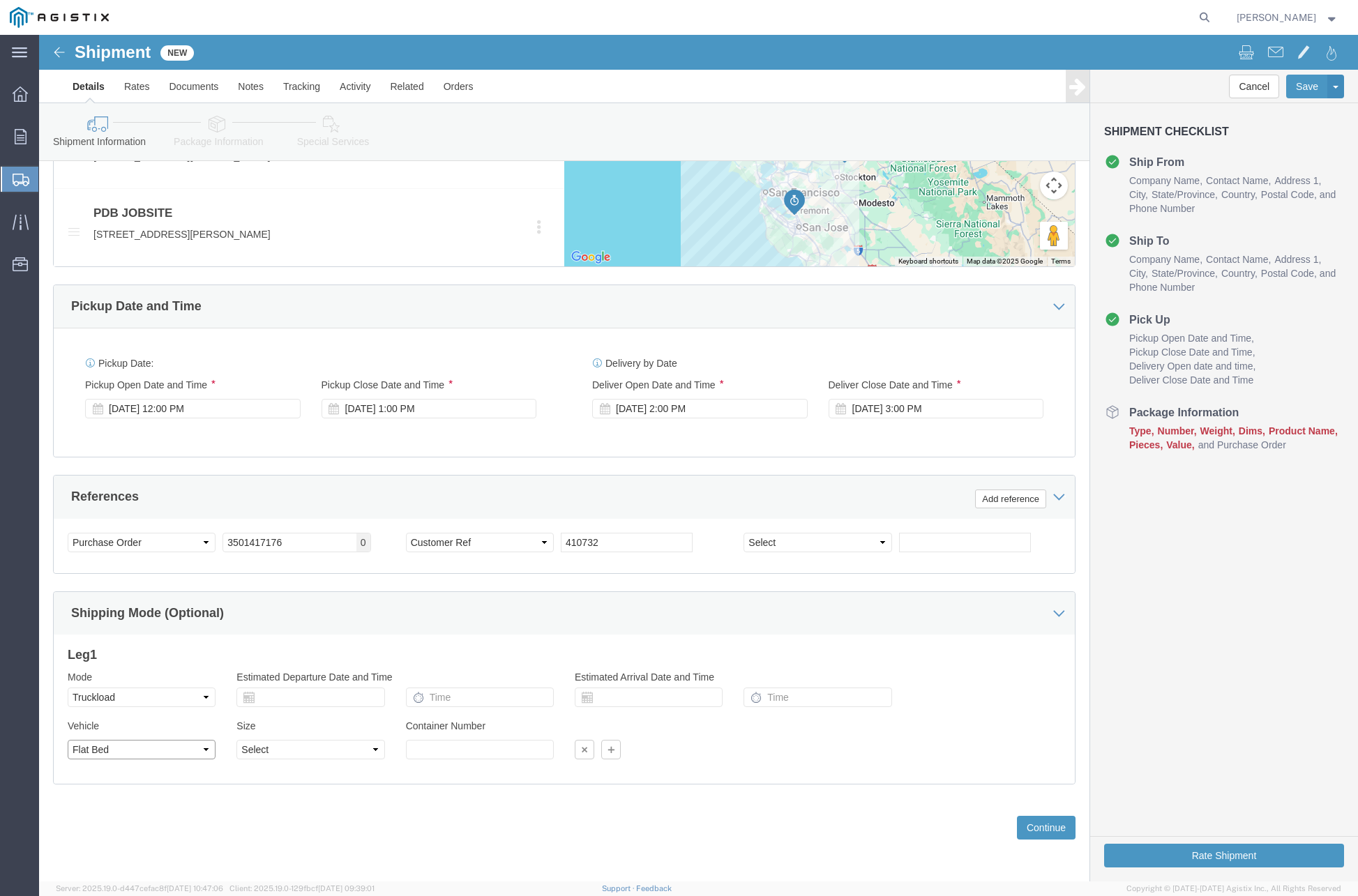
scroll to position [760, 0]
click button "Continue"
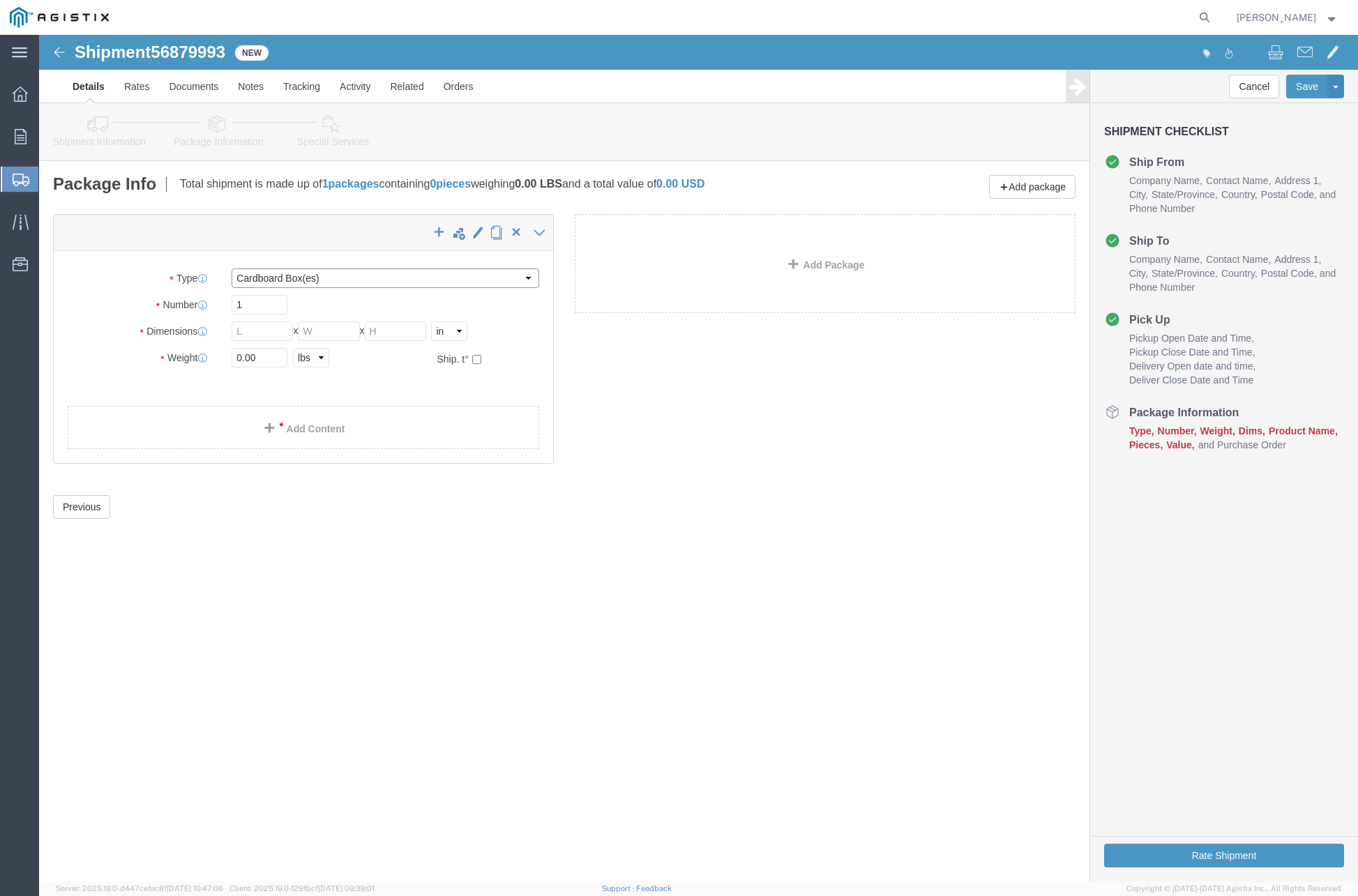
click select "Select Bulk Bundle(s) Cardboard Box(es) Carton(s) Crate(s) Drum(s) (Fiberboard)…"
select select "PSNS"
click select "Select Bulk Bundle(s) Cardboard Box(es) Carton(s) Crate(s) Drum(s) (Fiberboard)…"
click input "text"
type input "54"
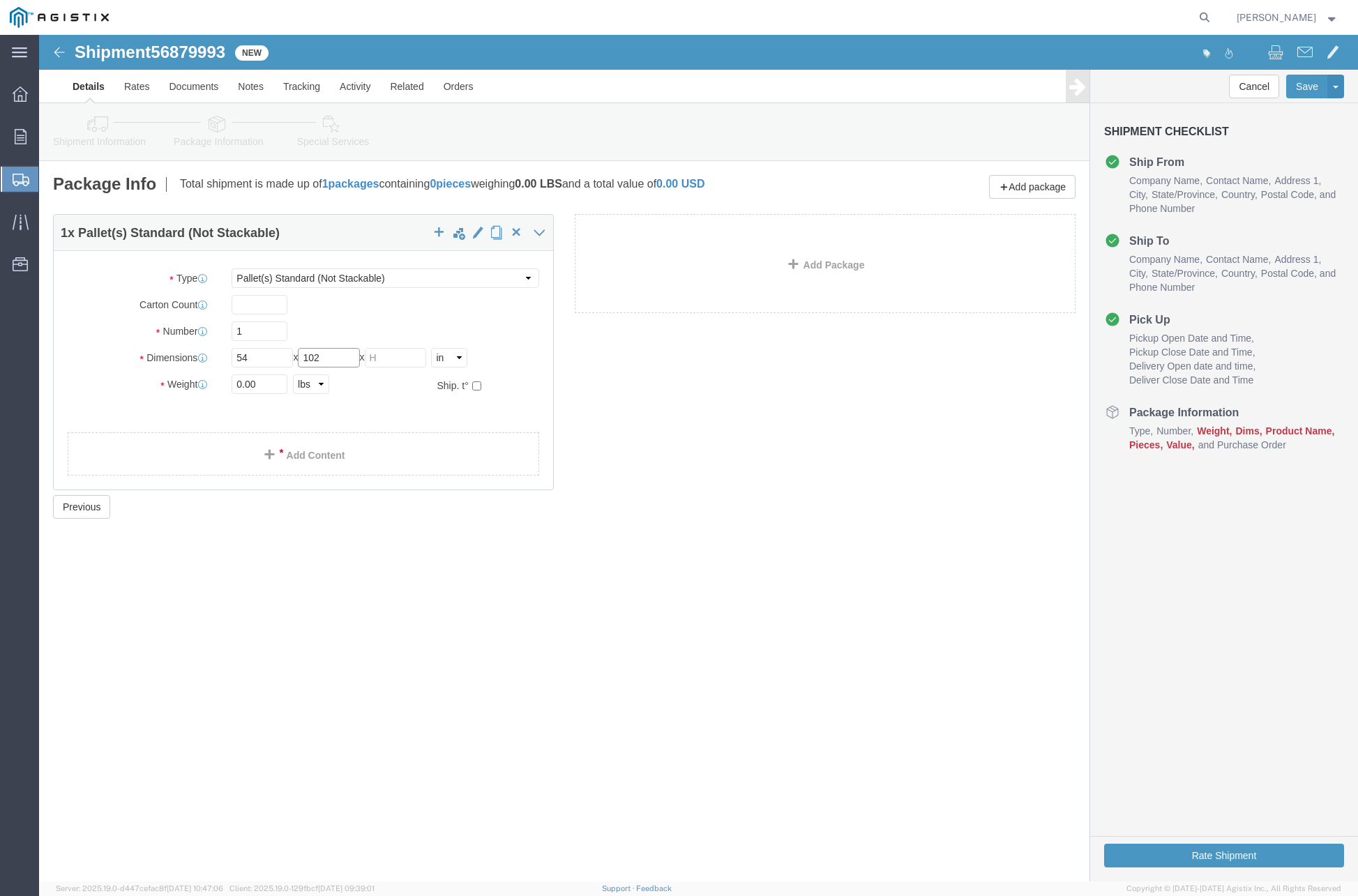
type input "102"
type input "72"
drag, startPoint x: 226, startPoint y: 357, endPoint x: 156, endPoint y: 355, distance: 70.0
click div "Weight 0.00 Select kgs lbs Ship. t°"
type input "37500"
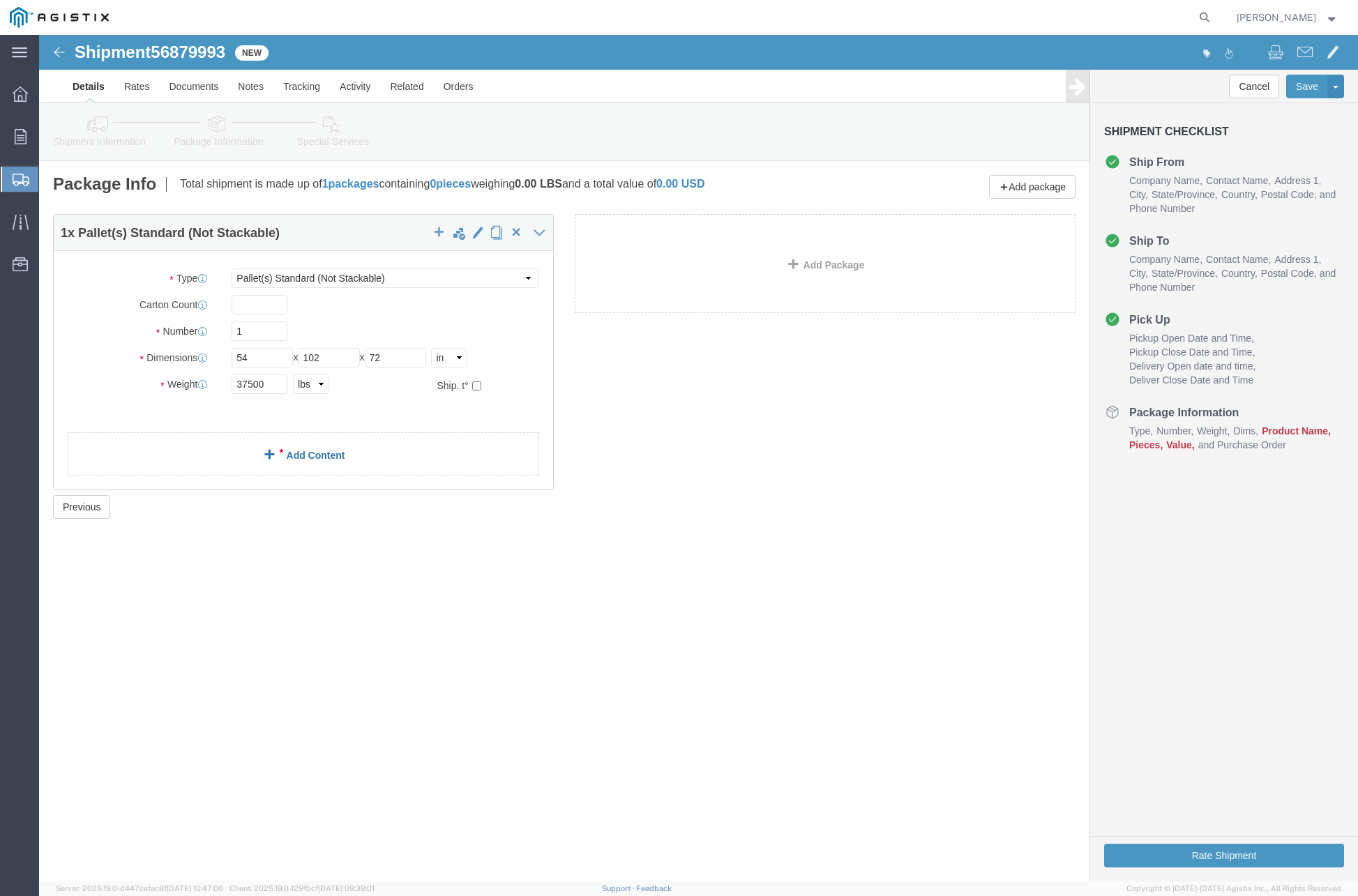
click link "Add Content"
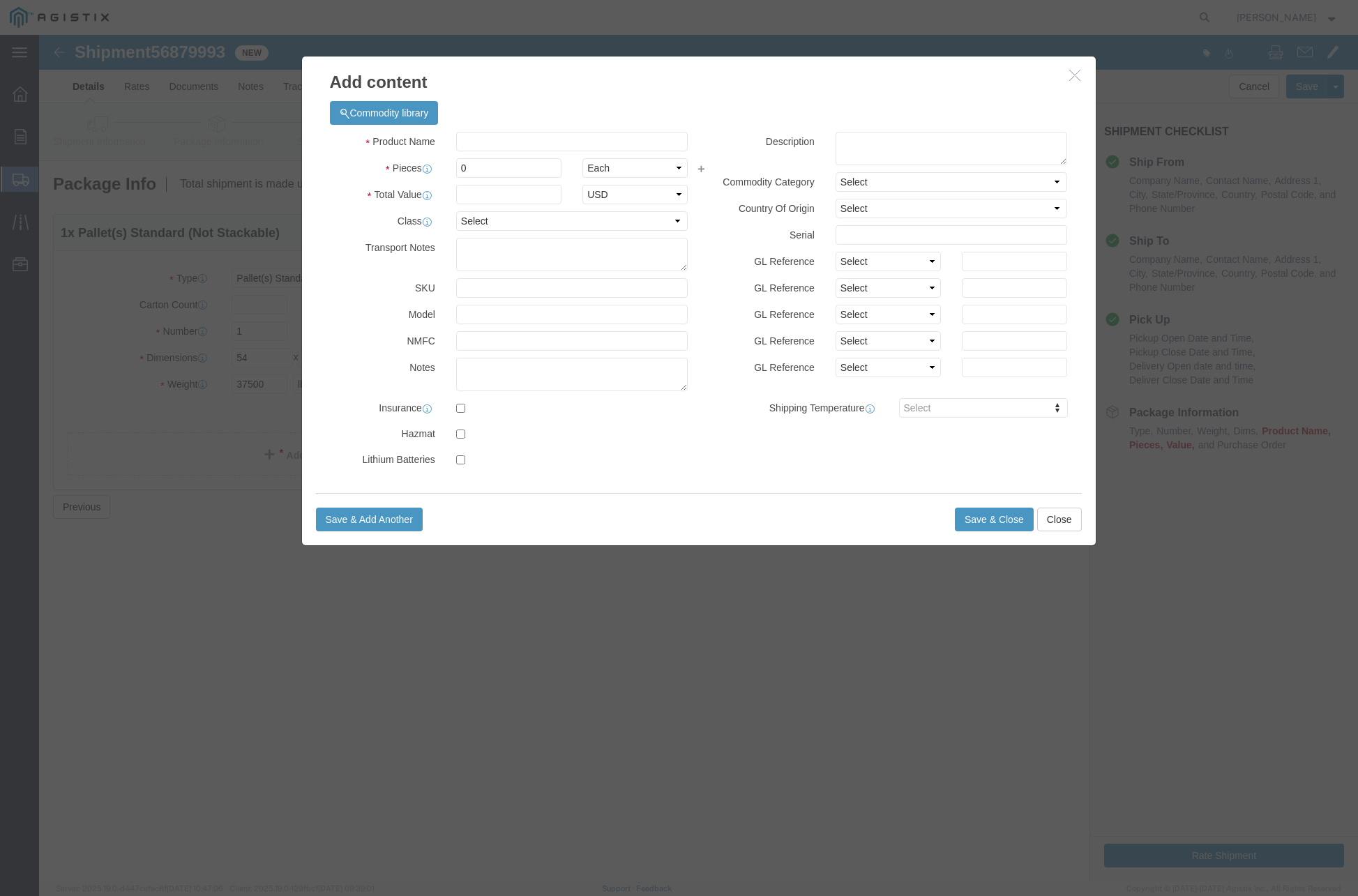
click div "Product Name Pieces 0 Select Bag Barrels 100Board Feet Bottle Box Blister Pack …"
click input "text"
click div "Commodity library"
click input "# 7 SPLICE FVT ASSY"
type input "# 7 SPLICE IVT ASSY"
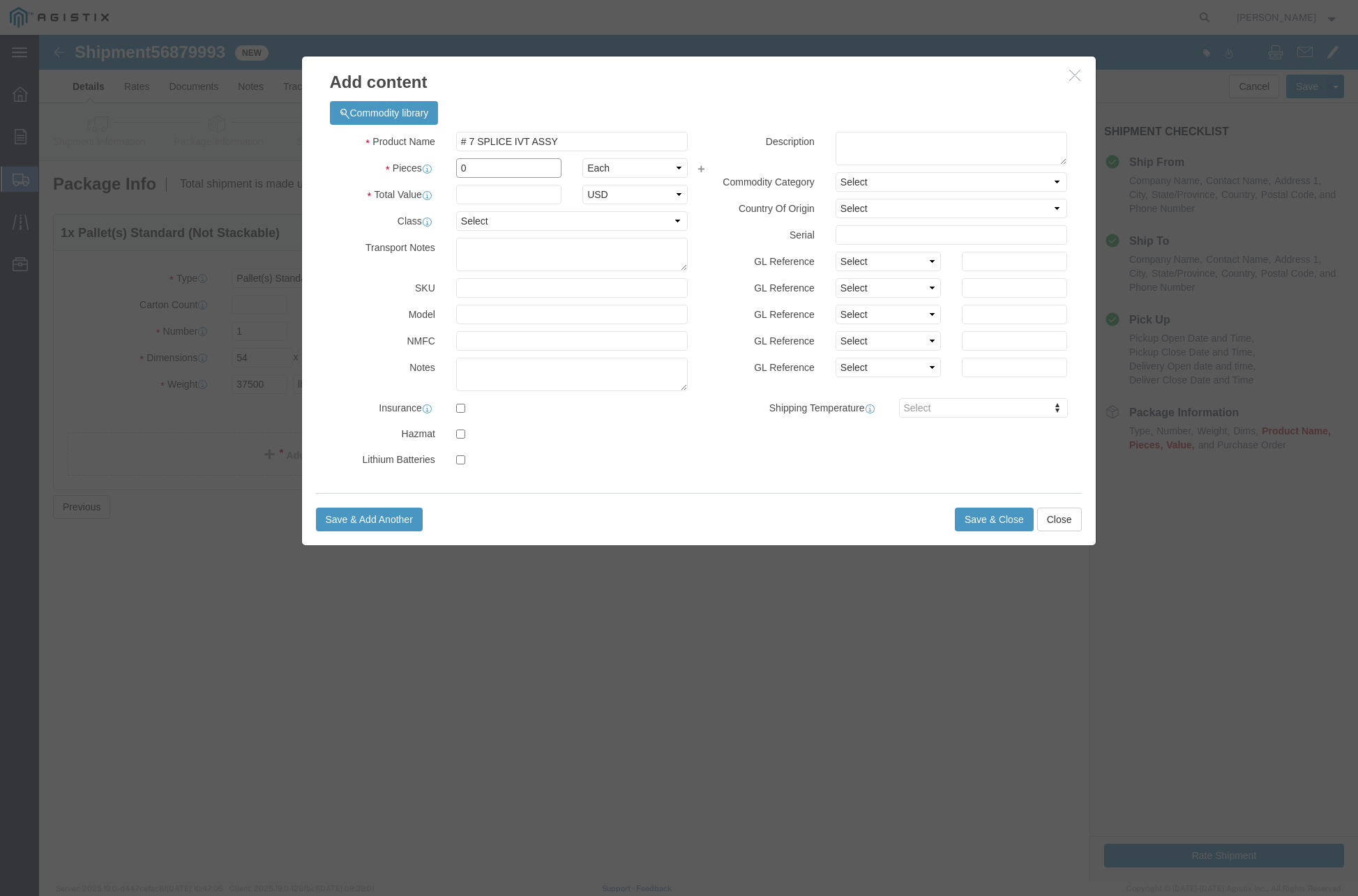
click input "0"
type input "2"
click input "text"
type input "2"
click input "text"
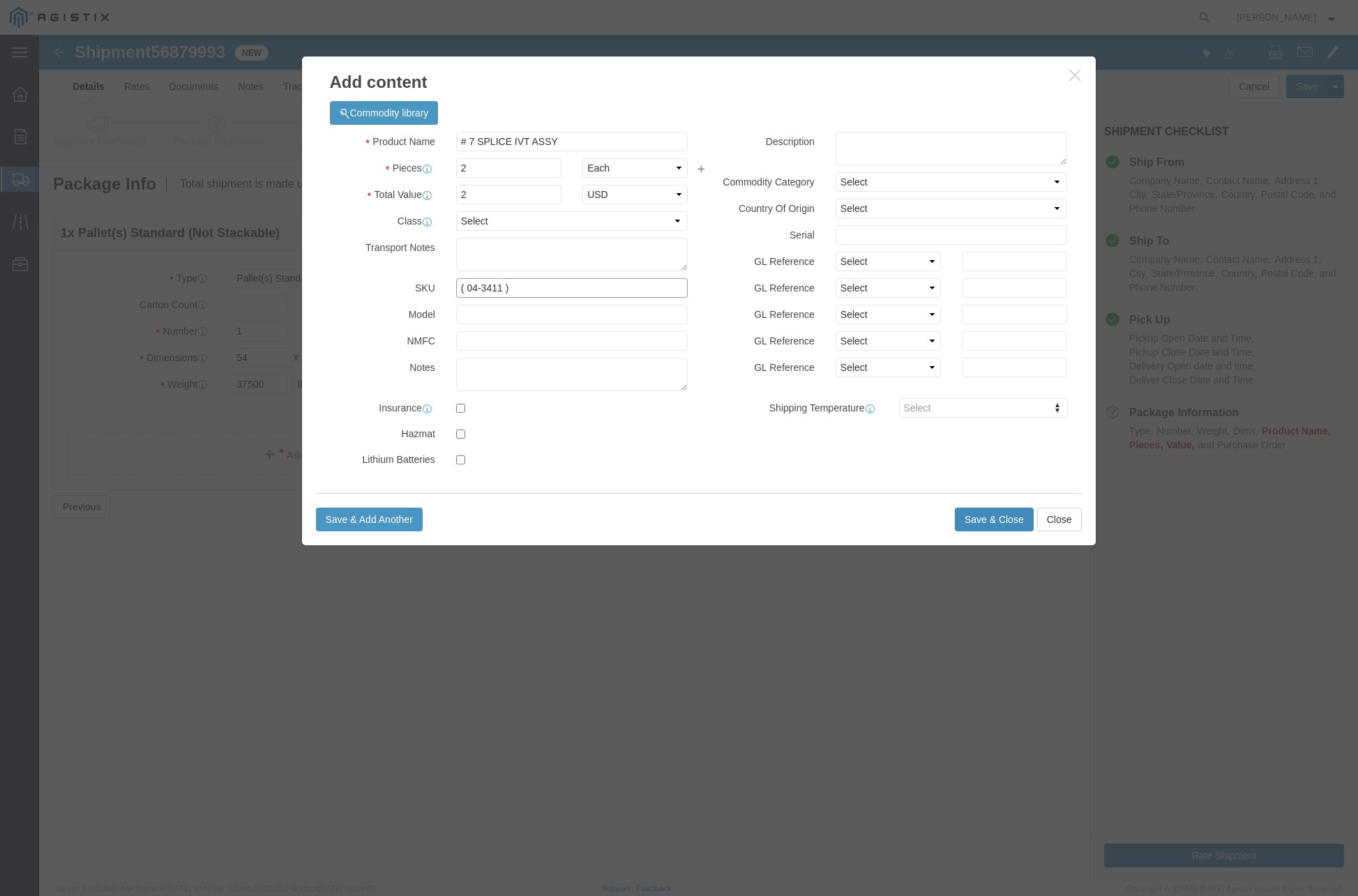
type input "( 04-3411 )"
click button "Save & Close"
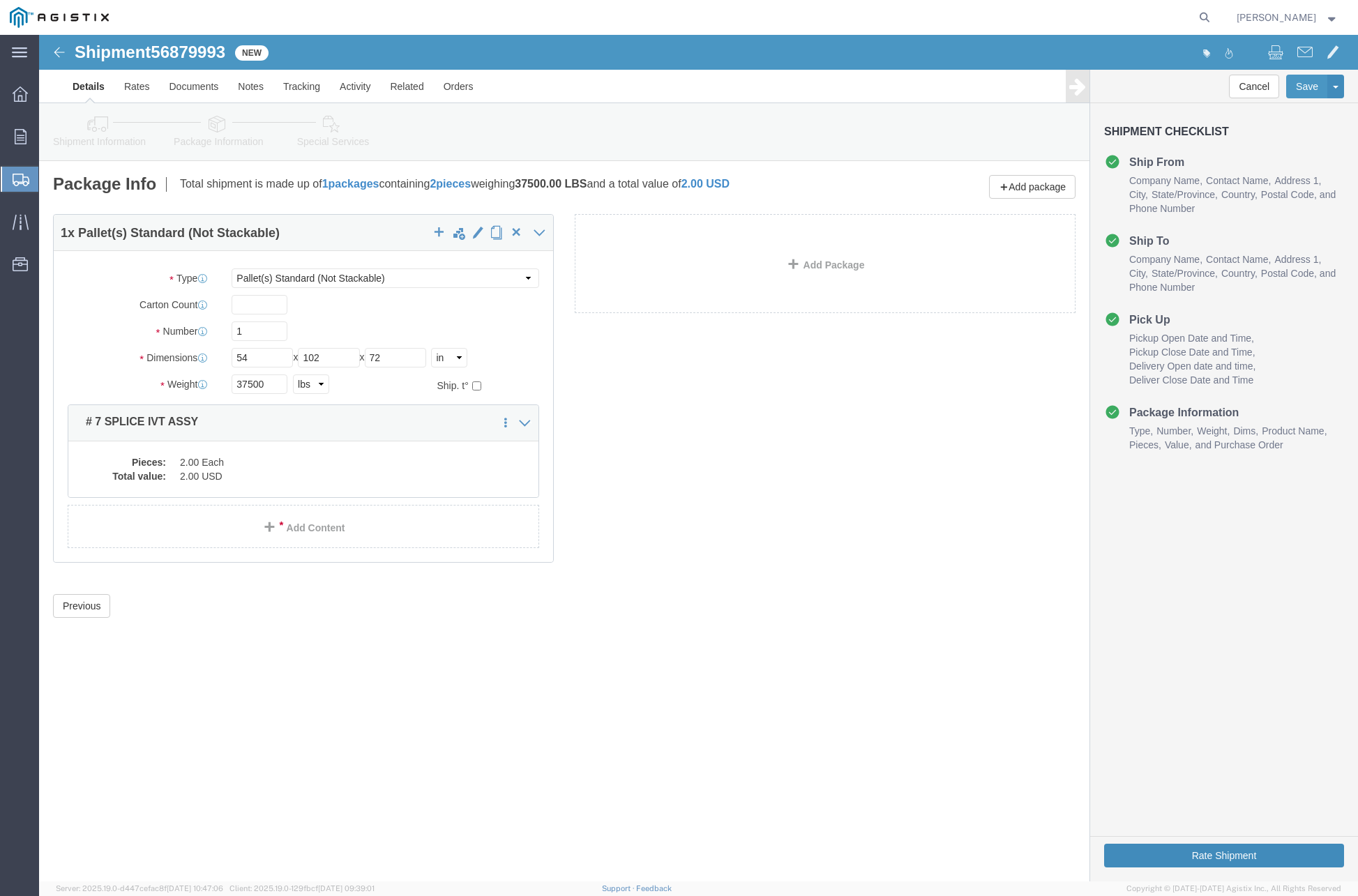
click button "Rate Shipment"
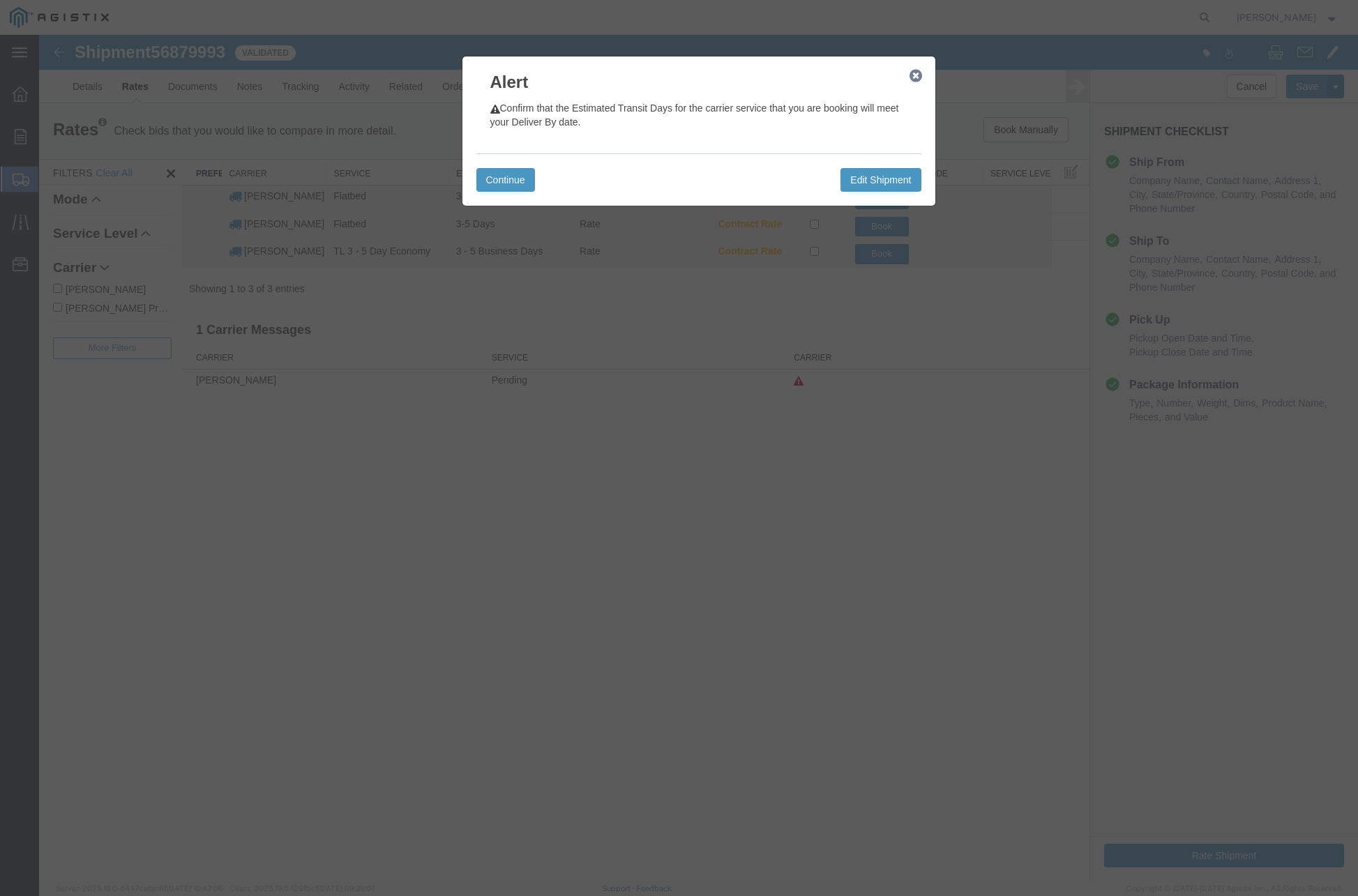
click at [501, 193] on div "Continue Edit Shipment" at bounding box center [699, 179] width 445 height 52
click at [501, 187] on button "Continue" at bounding box center [505, 180] width 59 height 24
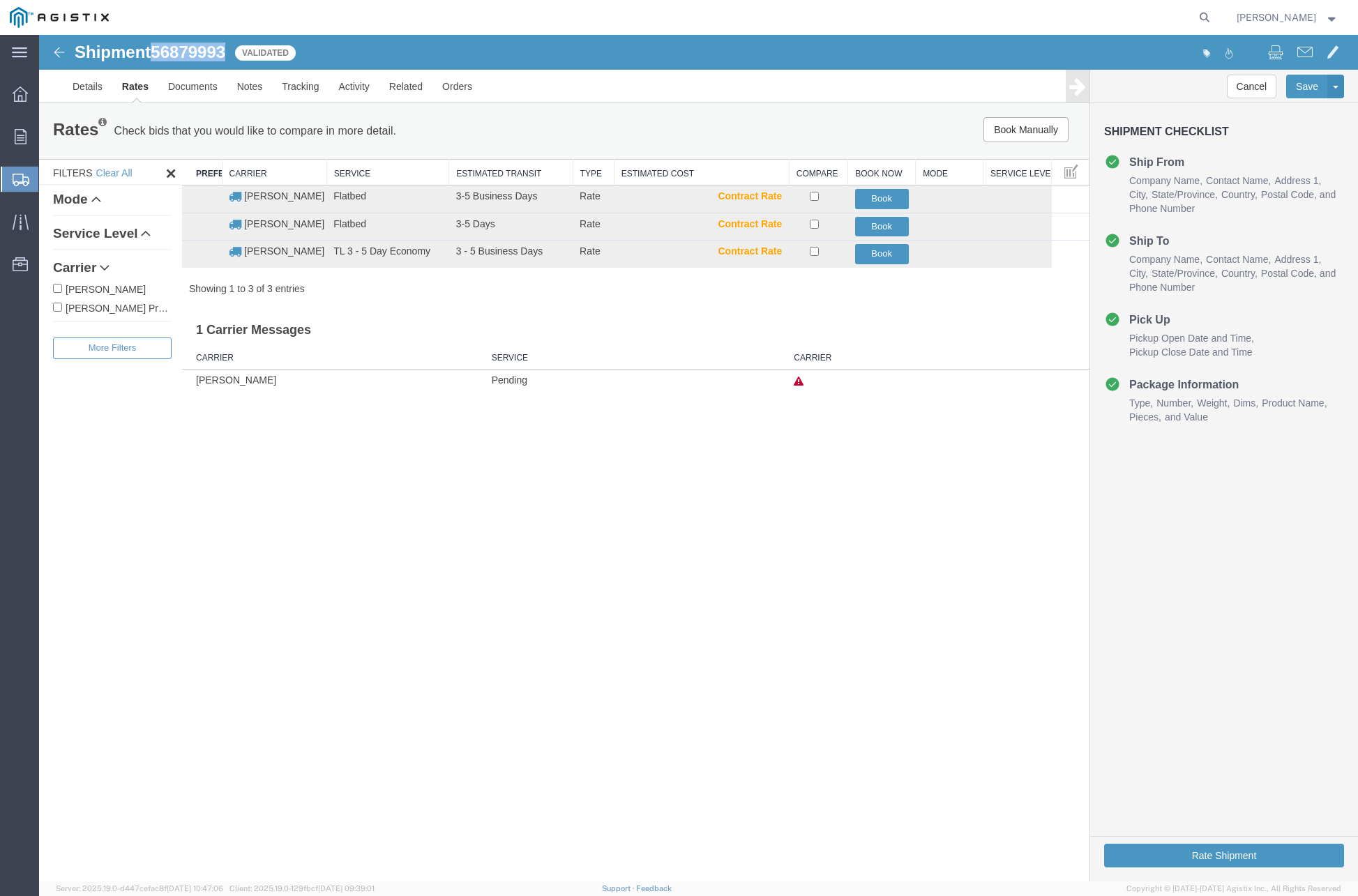
drag, startPoint x: 156, startPoint y: 52, endPoint x: 218, endPoint y: 55, distance: 62.1
click at [226, 55] on span "56879993" at bounding box center [188, 52] width 75 height 19
copy span "56879993"
click at [867, 223] on button "Book" at bounding box center [882, 227] width 54 height 20
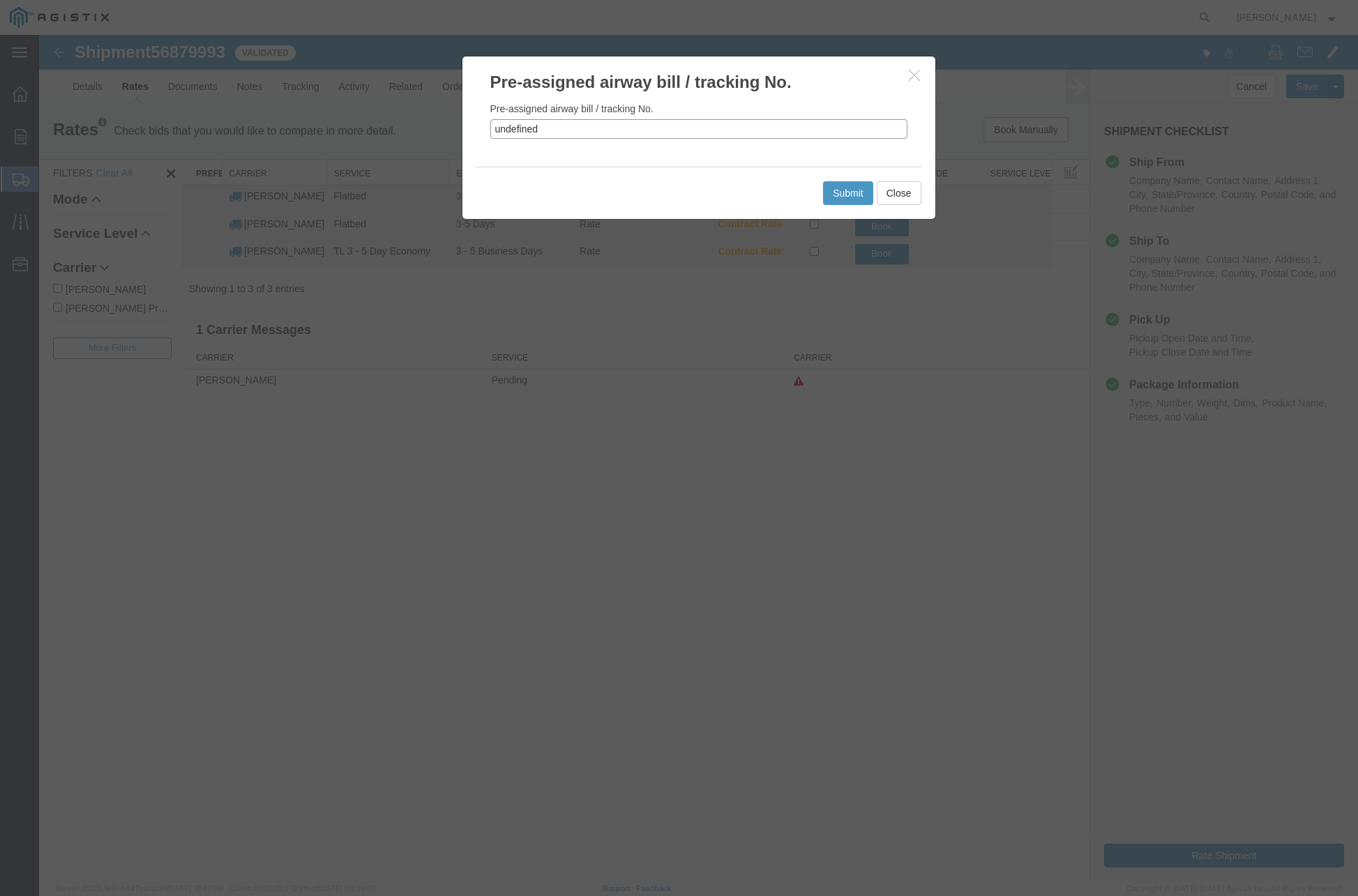
drag, startPoint x: 554, startPoint y: 134, endPoint x: 444, endPoint y: 121, distance: 110.8
click at [428, 119] on div "Pre-assigned airway bill / tracking No. Pre-assigned airway bill / tracking No.…" at bounding box center [698, 458] width 1319 height 847
paste input "56879993"
type input "56879993"
click at [850, 189] on button "Submit" at bounding box center [848, 194] width 50 height 24
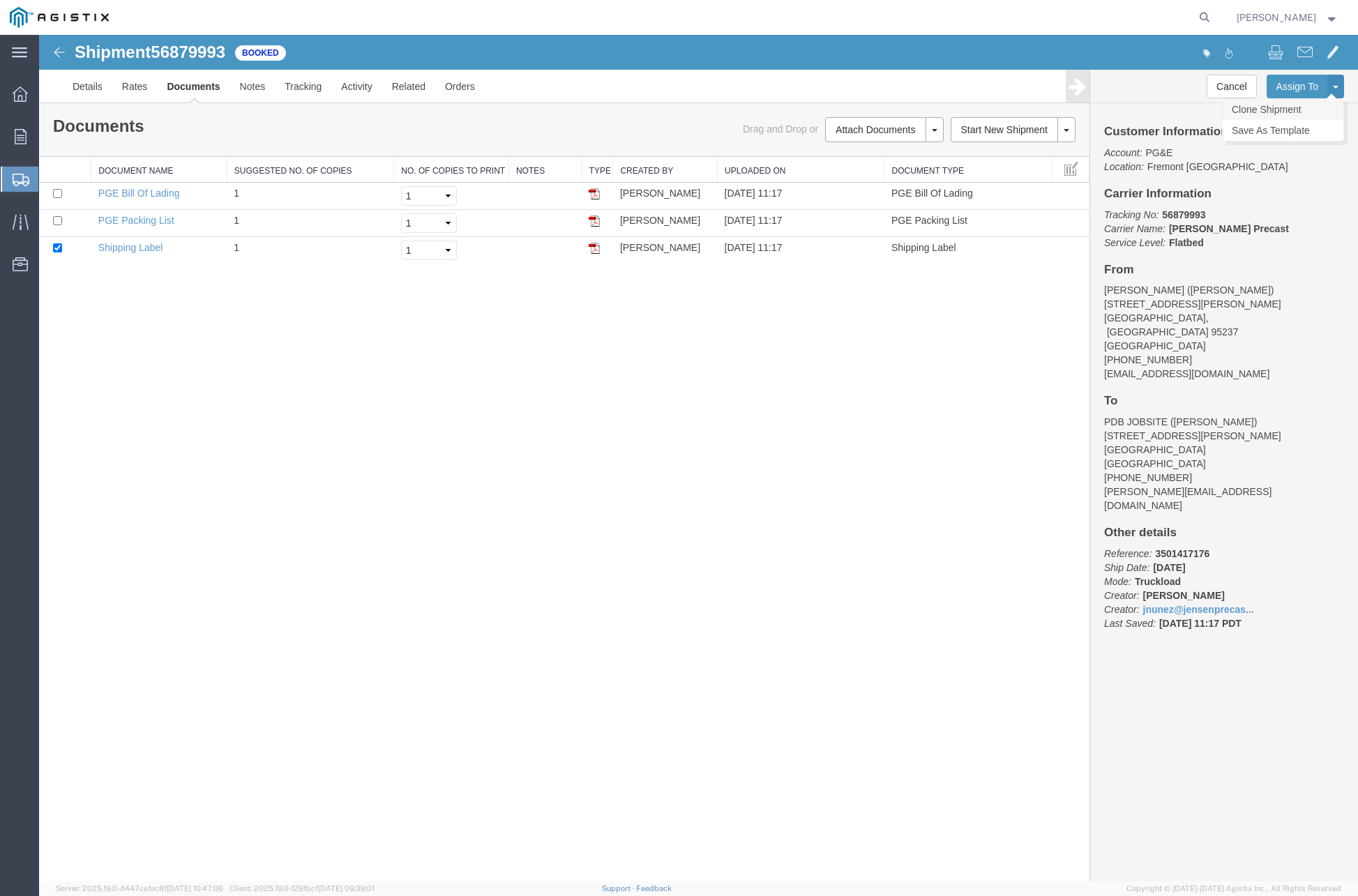
click at [1296, 115] on link "Clone Shipment" at bounding box center [1283, 110] width 121 height 21
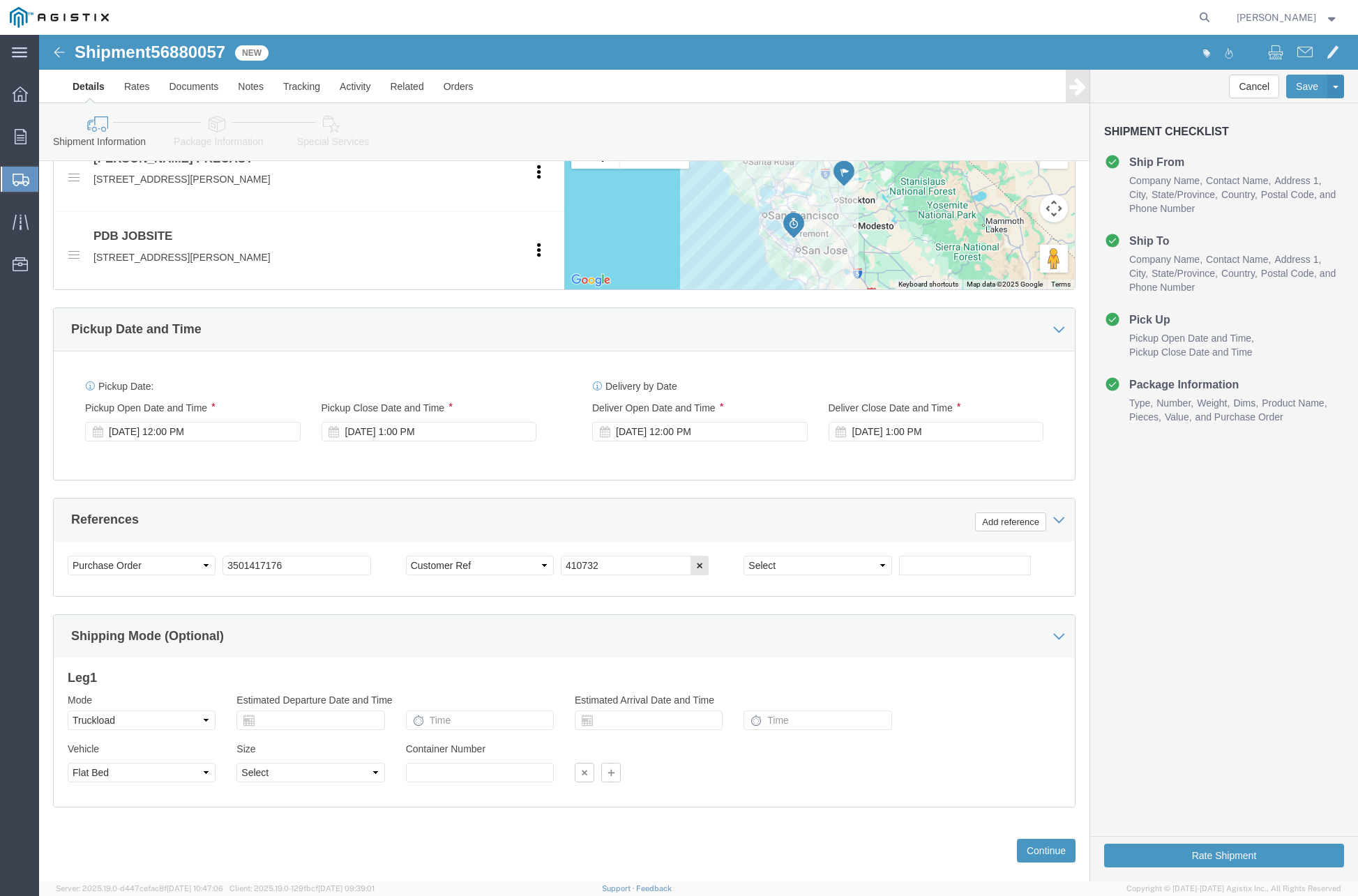
scroll to position [686, 0]
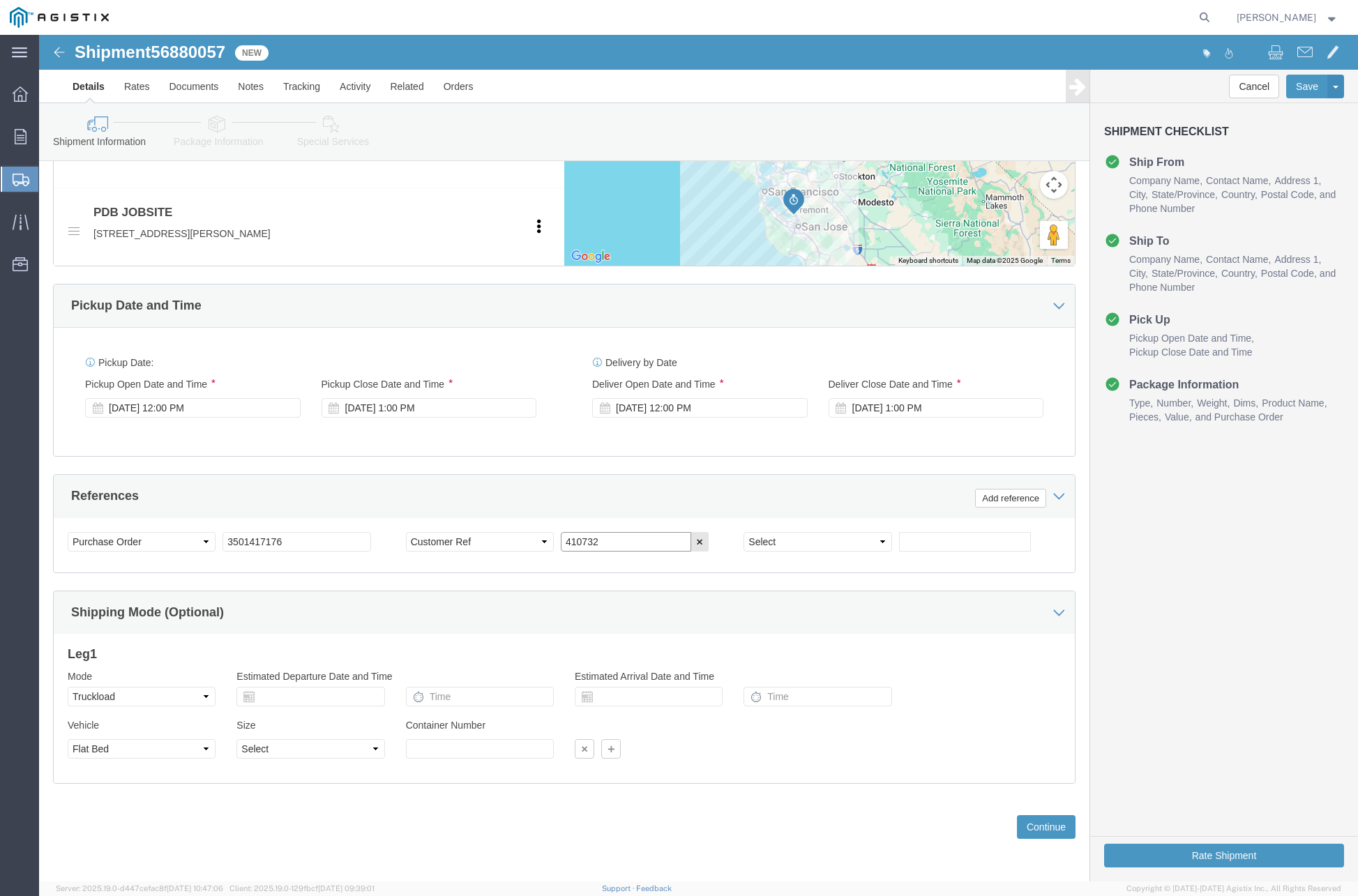
click input "410732"
type input "410735"
click button "Continue"
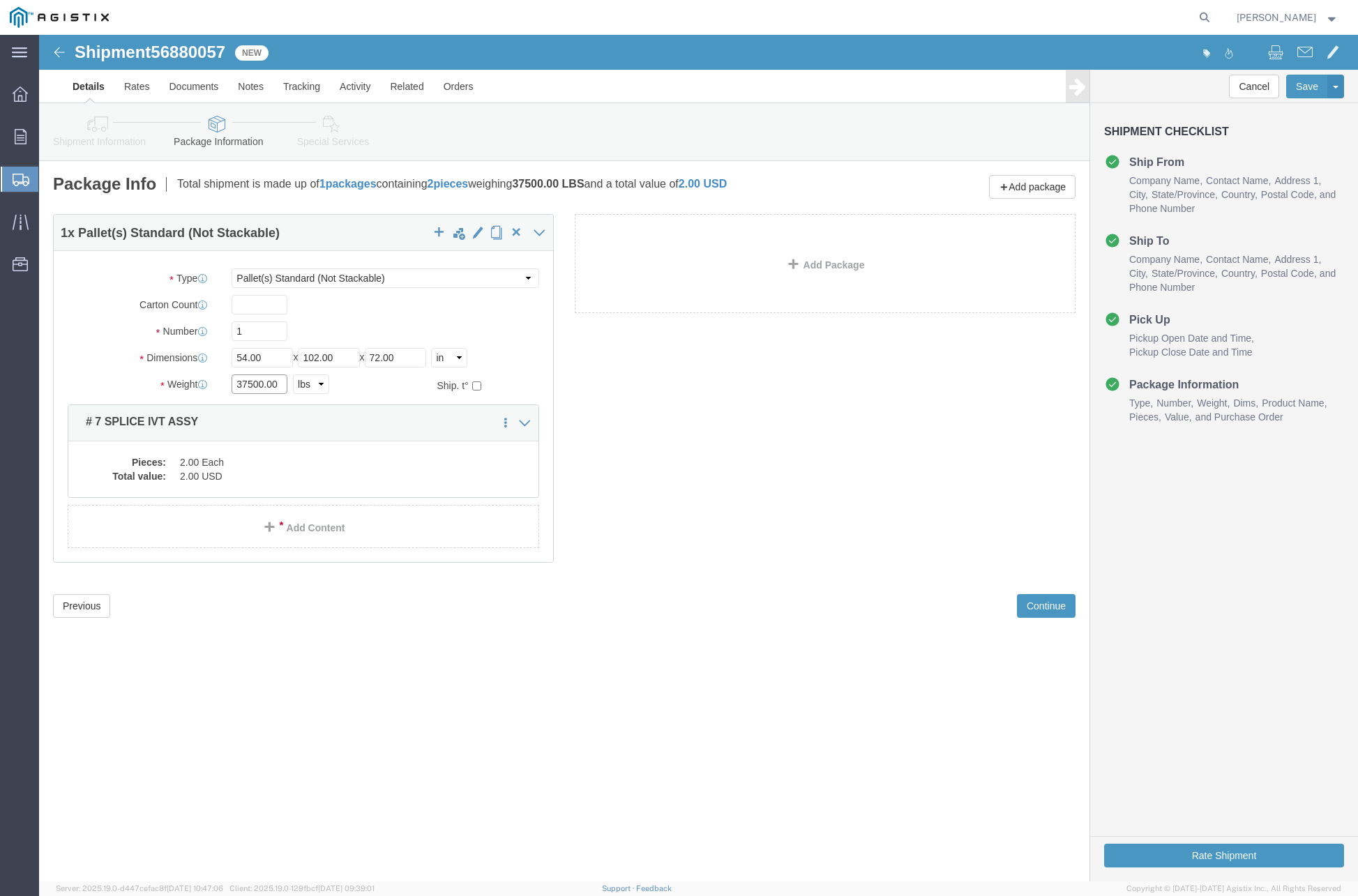
drag, startPoint x: 181, startPoint y: 335, endPoint x: 171, endPoint y: 333, distance: 10.2
click div "Package Type Select Bulk Bundle(s) Cardboard Box(es) Carton(s) Crate(s) Drum(s)…"
type input "18500"
click dd "2.00 USD"
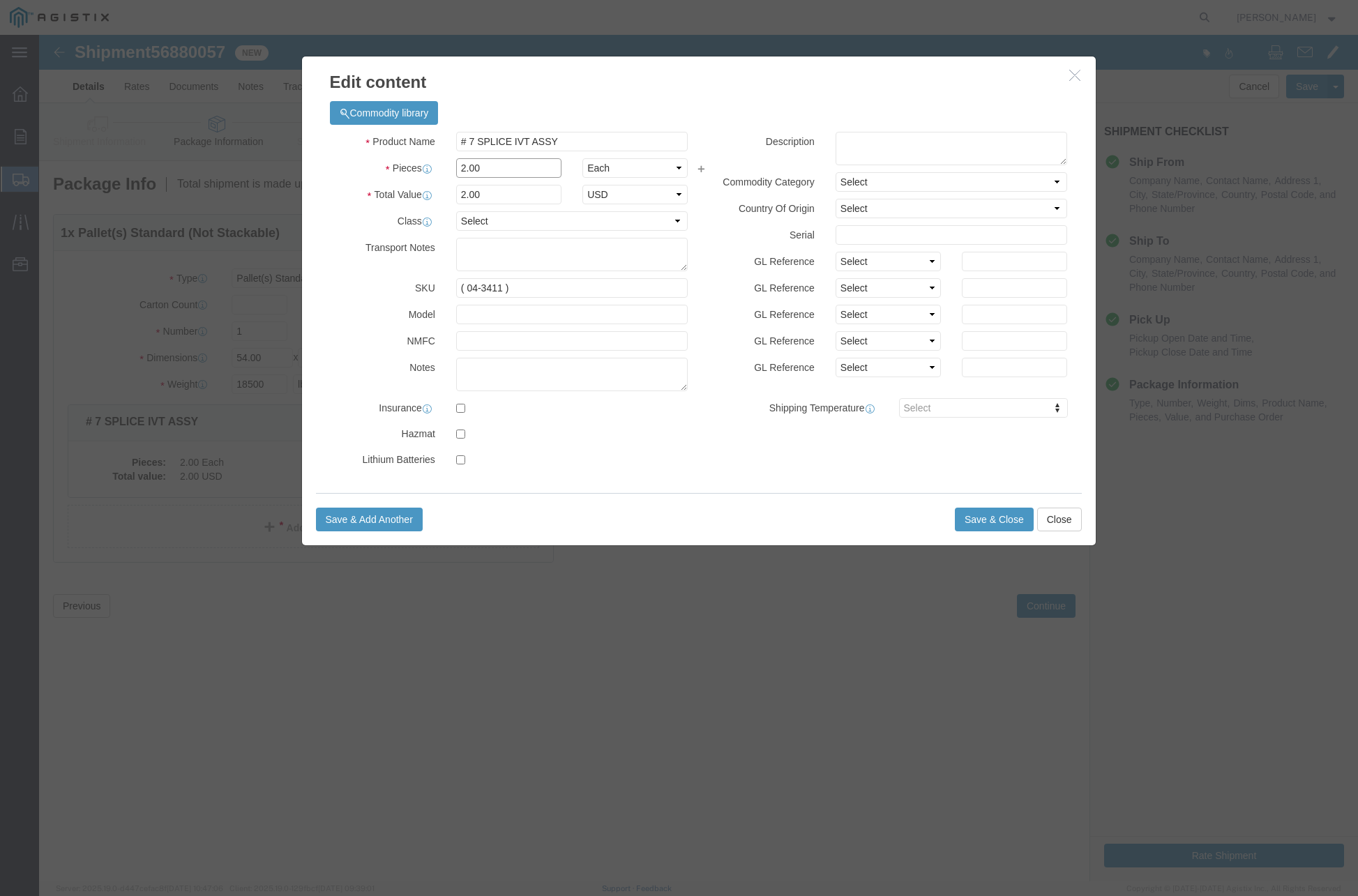
click input "2.00"
type input "1.00"
type input "1"
click div "Commodity library Product Name # 7 SPLICE IVT ASSY Pieces 1.00 Select Bag Barre…"
click button "Save & Close"
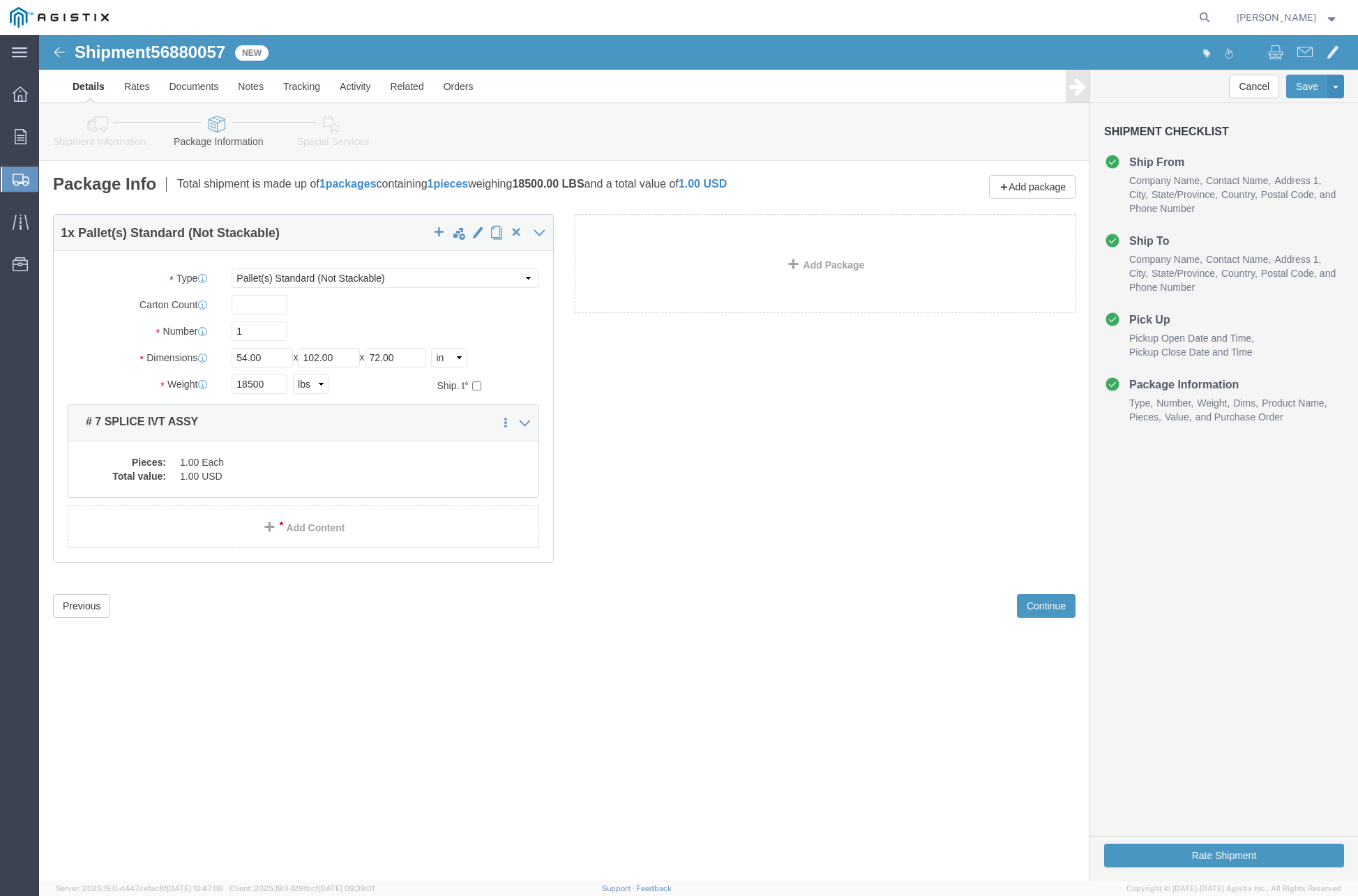
drag, startPoint x: 595, startPoint y: 661, endPoint x: 631, endPoint y: 659, distance: 36.1
click div "Shipment 56880057 New Details Rates Documents Notes Tracking Activity Related O…"
click button "Rate Shipment"
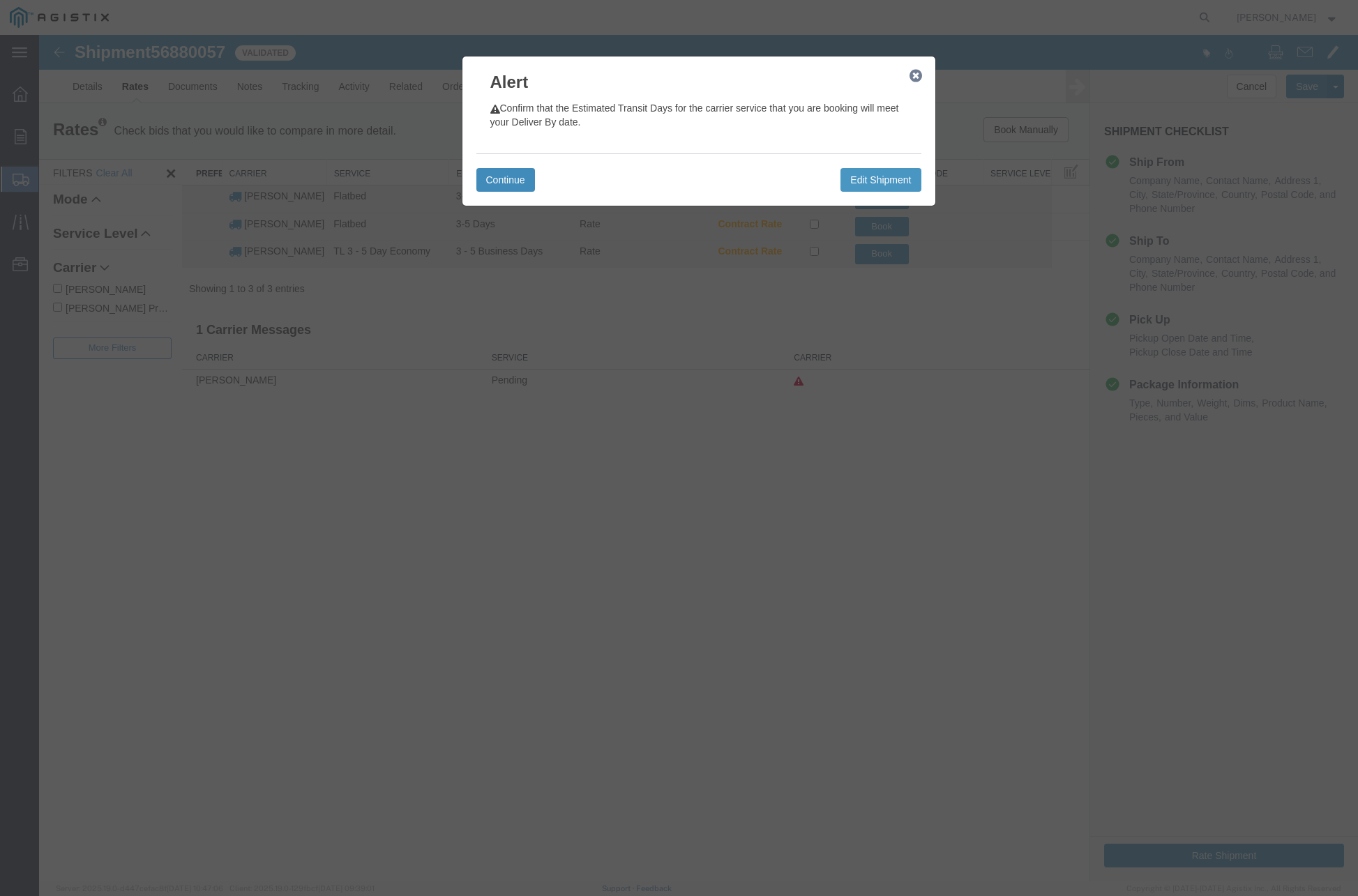
click at [505, 182] on button "Continue" at bounding box center [505, 180] width 59 height 24
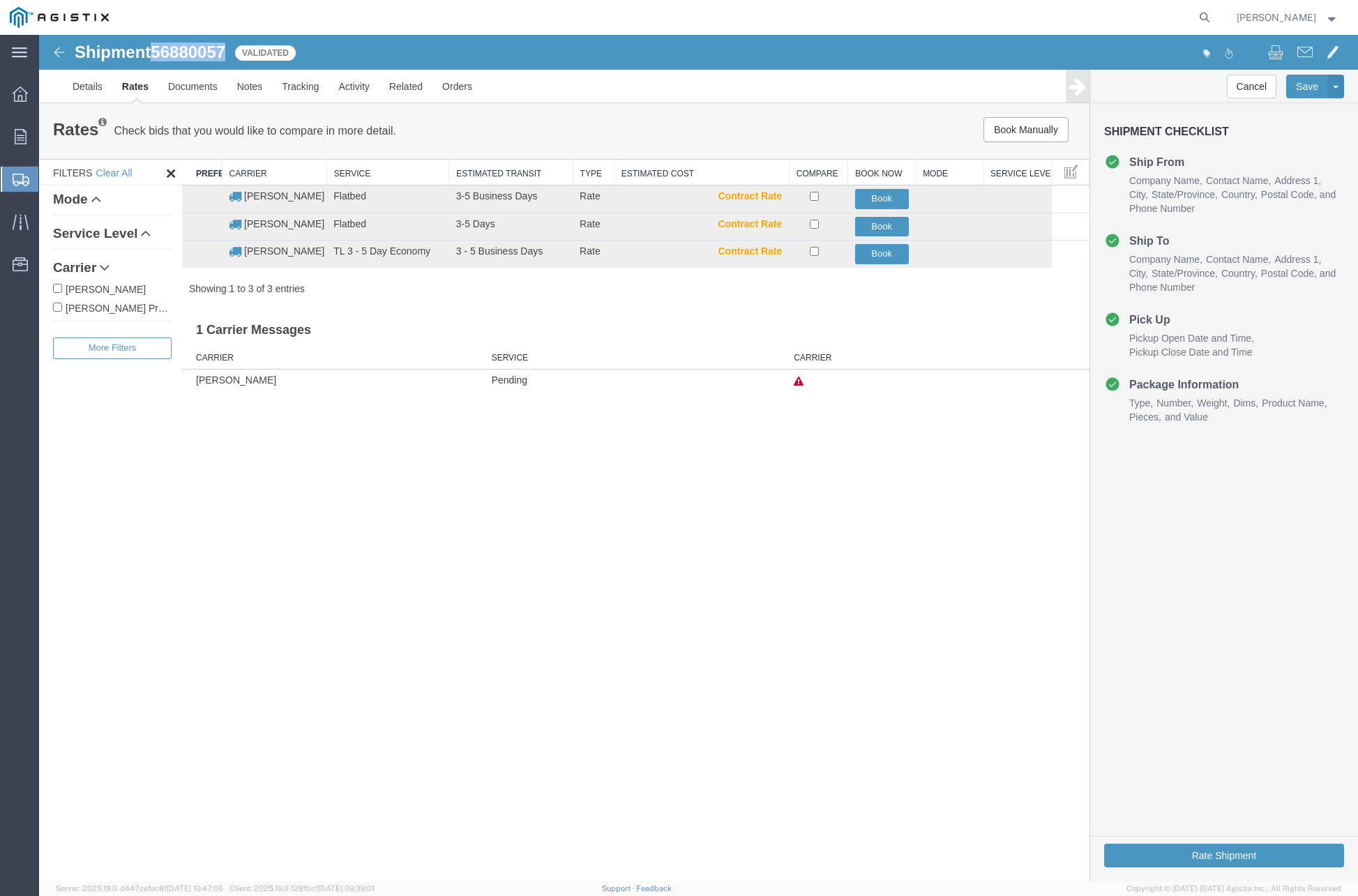
drag, startPoint x: 158, startPoint y: 52, endPoint x: 232, endPoint y: 52, distance: 74.0
click at [232, 52] on div "Shipment 56880057 3 of 3 Validated" at bounding box center [369, 56] width 658 height 26
copy span "56880057"
click at [862, 227] on button "Book" at bounding box center [882, 227] width 54 height 20
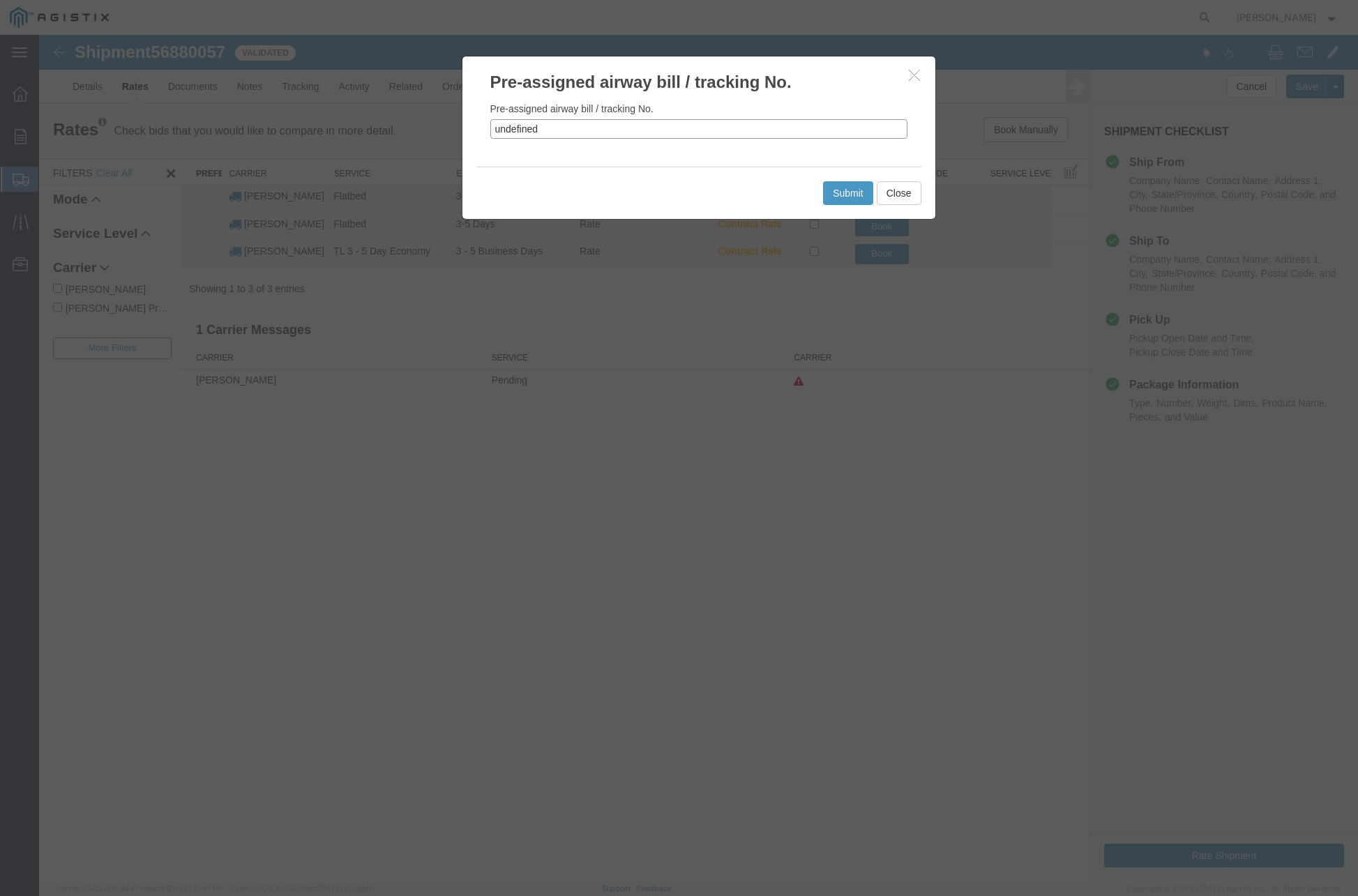
drag, startPoint x: 508, startPoint y: 126, endPoint x: 472, endPoint y: 121, distance: 36.3
click at [472, 121] on div "Pre-assigned airway bill / tracking No. undefined" at bounding box center [698, 130] width 473 height 73
drag, startPoint x: 533, startPoint y: 128, endPoint x: 520, endPoint y: 128, distance: 13.0
click at [520, 128] on input "ed" at bounding box center [699, 129] width 417 height 20
type input "e"
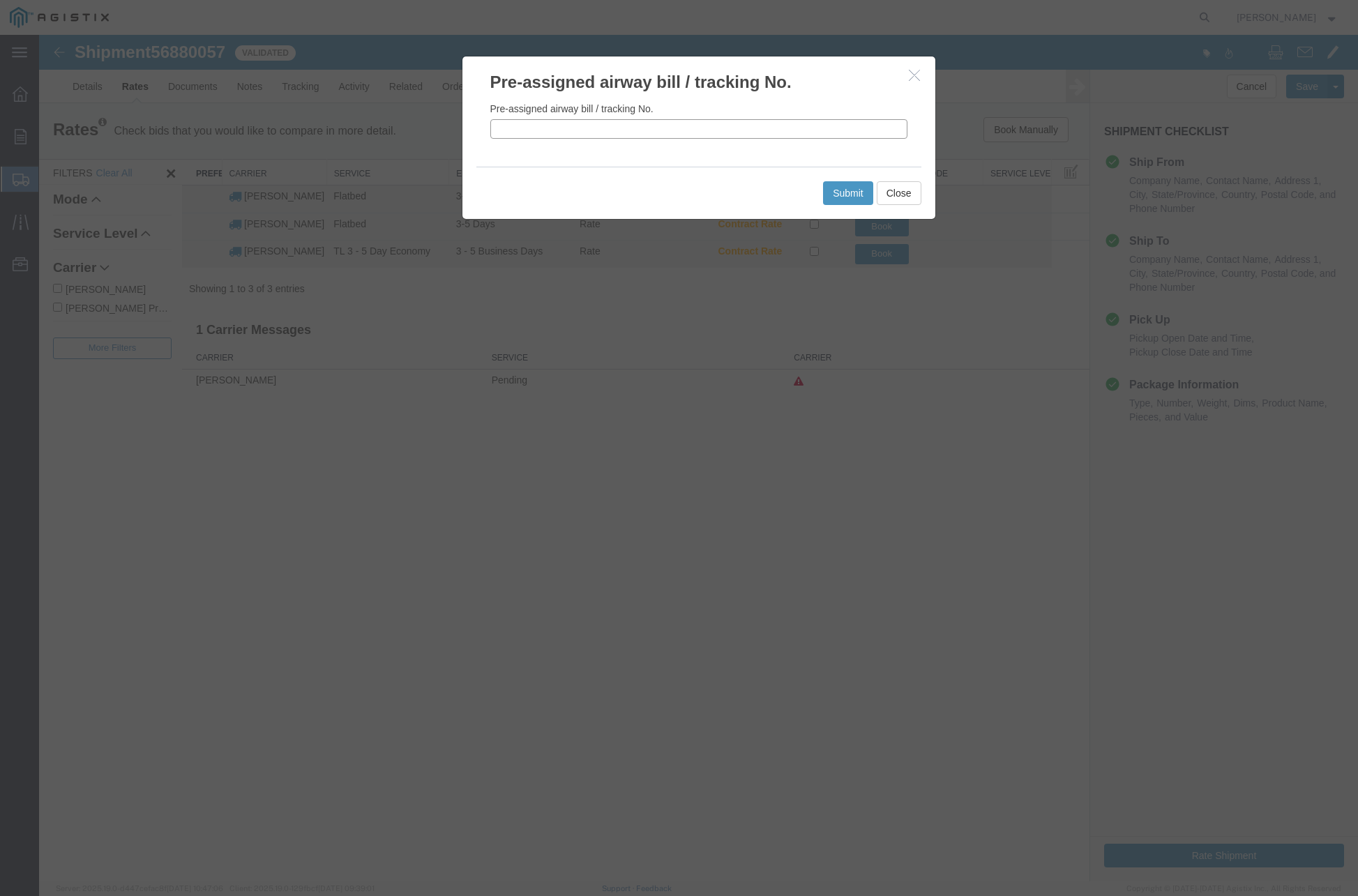
paste input "56880057"
type input "56880057"
click at [844, 191] on button "Submit" at bounding box center [848, 194] width 50 height 24
